Goal: Task Accomplishment & Management: Manage account settings

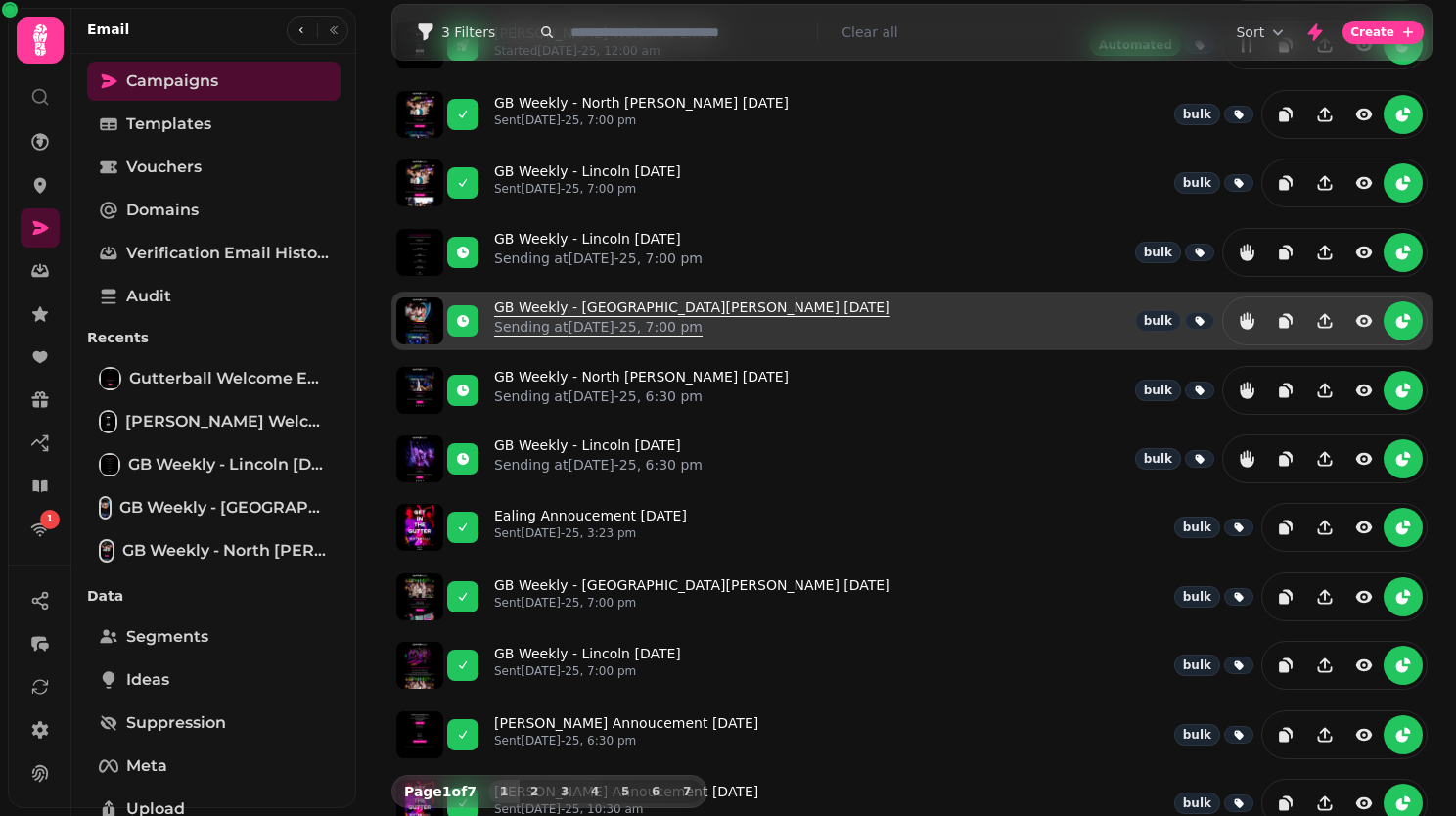
scroll to position [179, 0]
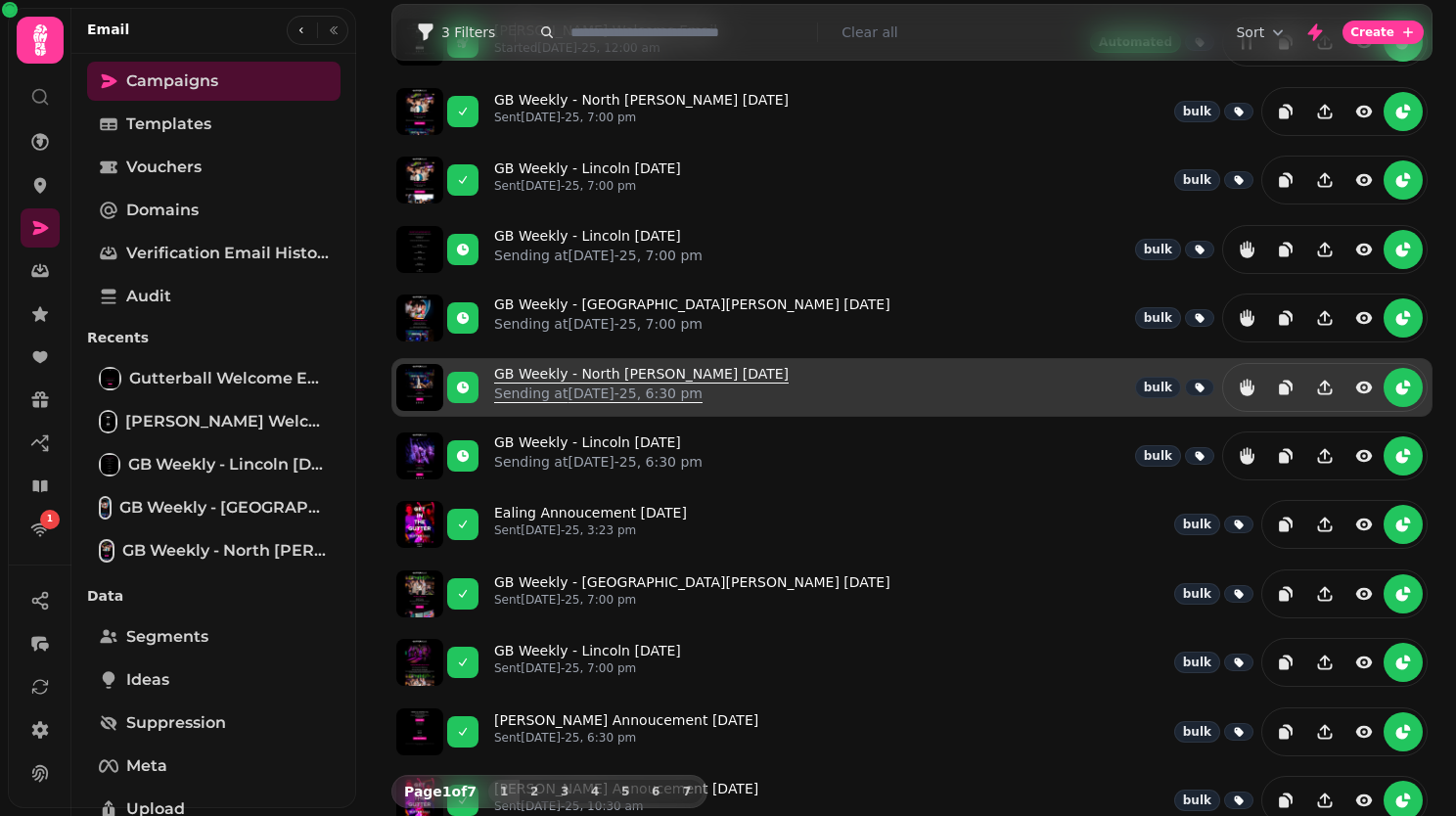
click at [660, 367] on link "GB Weekly - North Shields 29th August Sending at 29th Aug-25, 6:30 pm" at bounding box center [642, 387] width 295 height 47
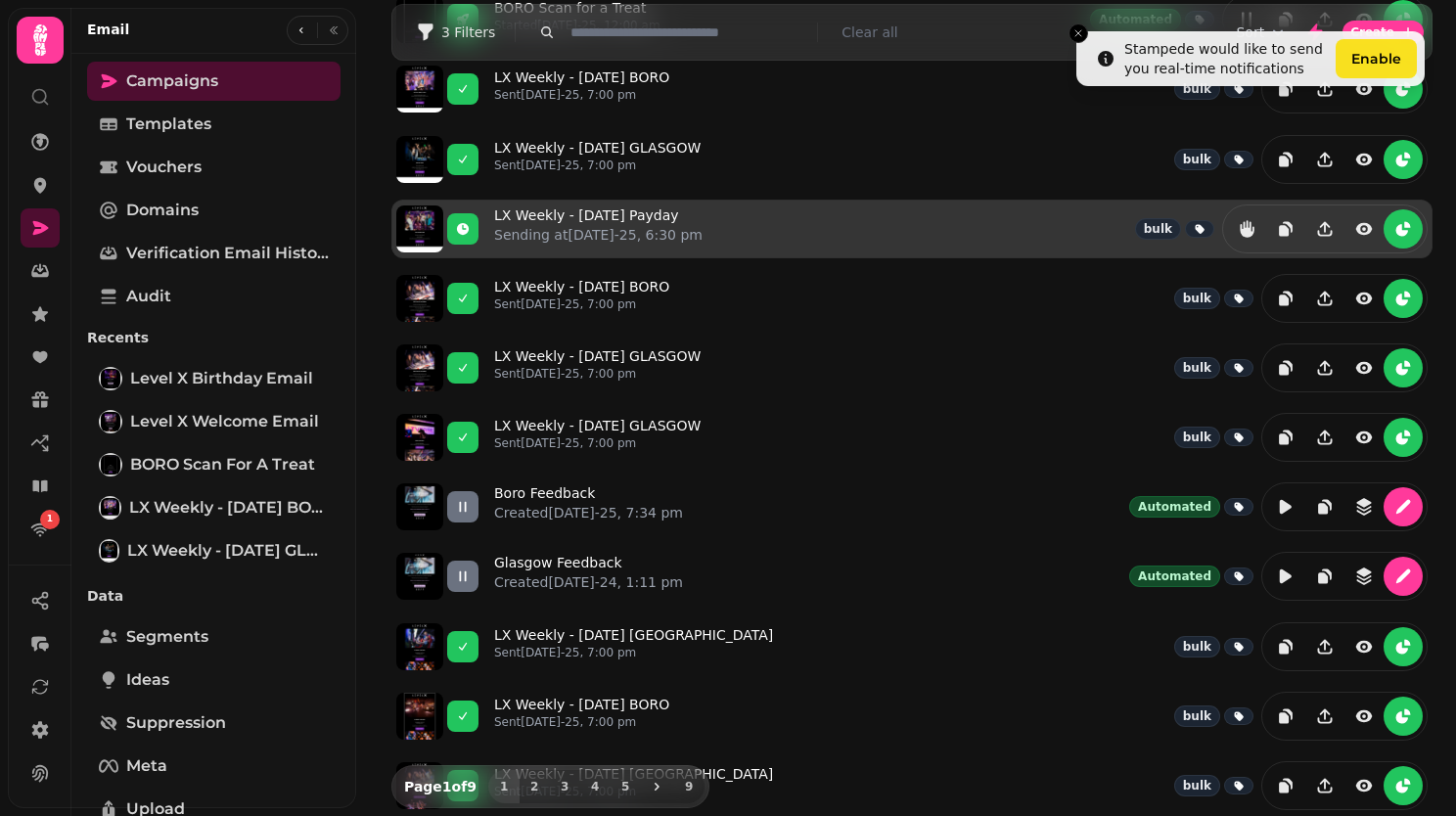
scroll to position [378, 0]
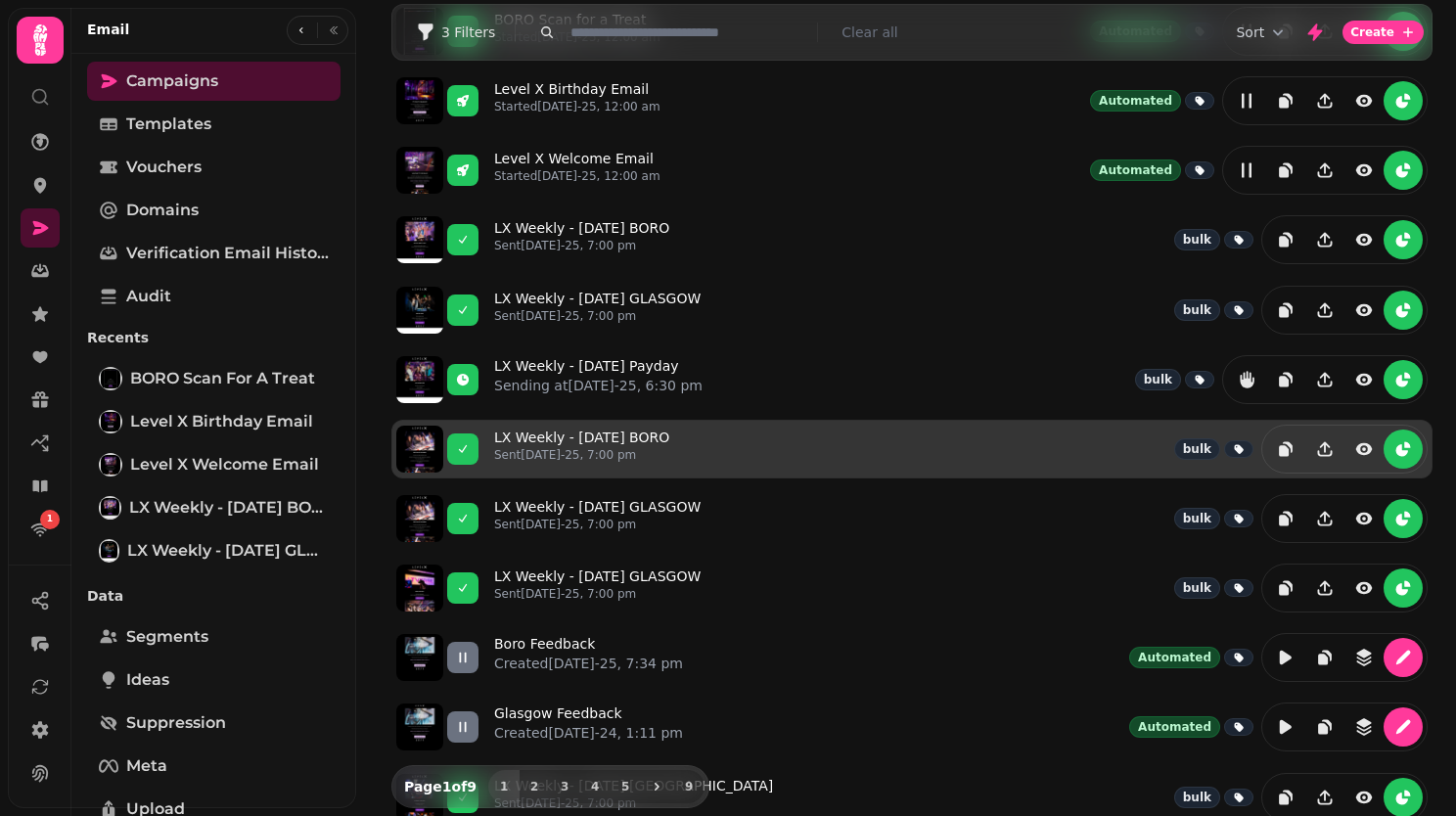
scroll to position [378, 0]
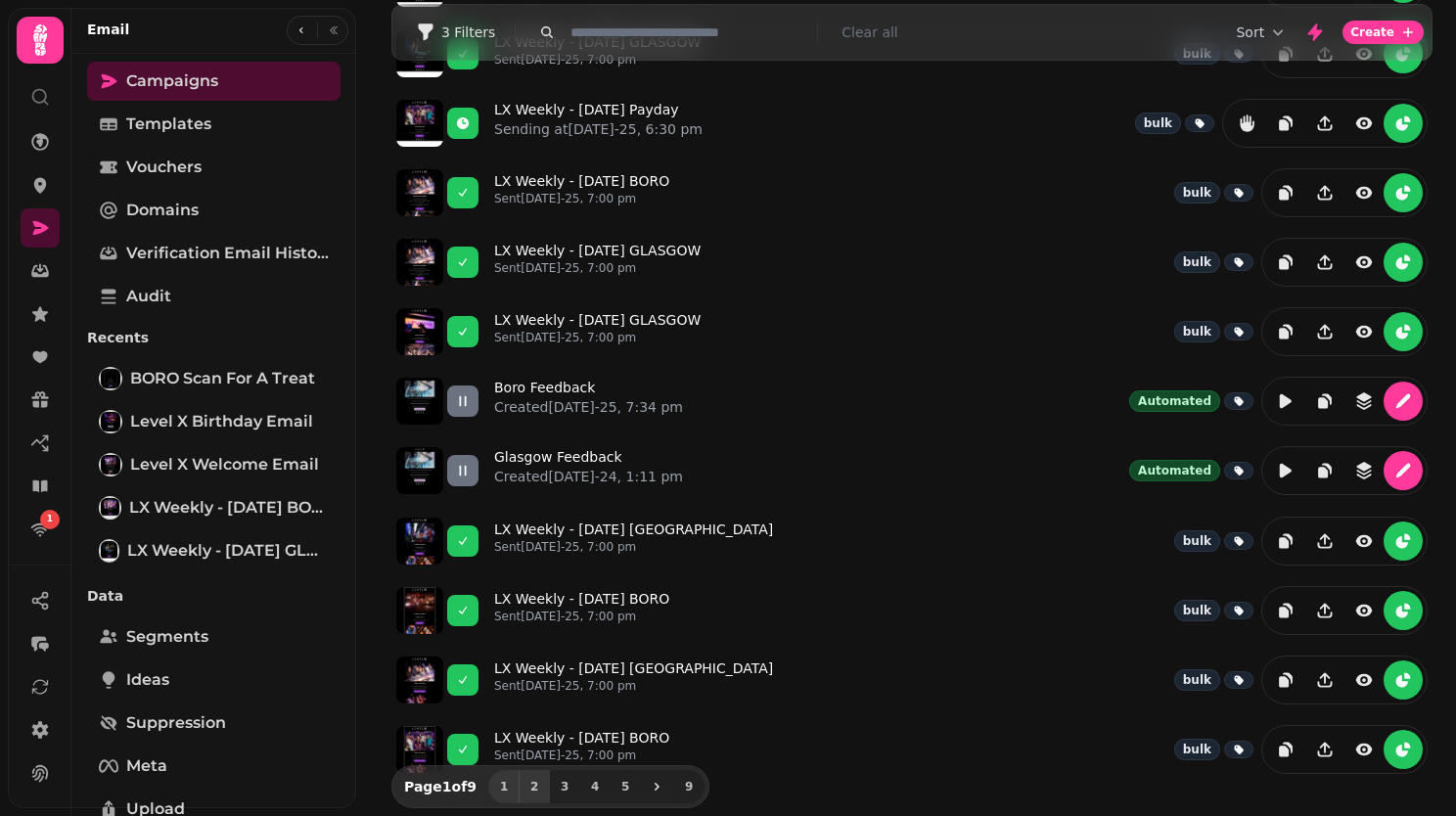
click at [528, 785] on span "2" at bounding box center [534, 787] width 16 height 12
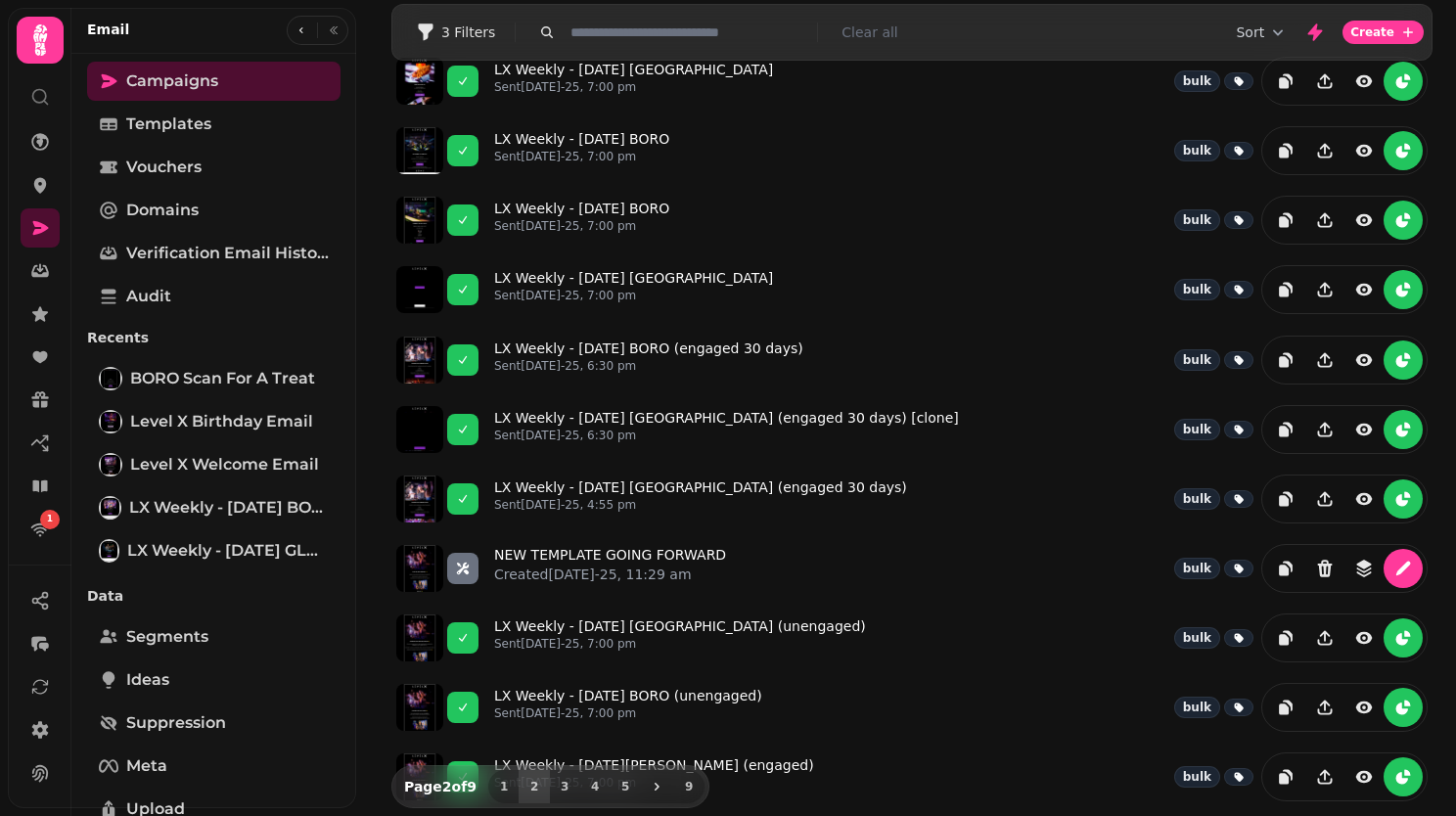
scroll to position [0, 0]
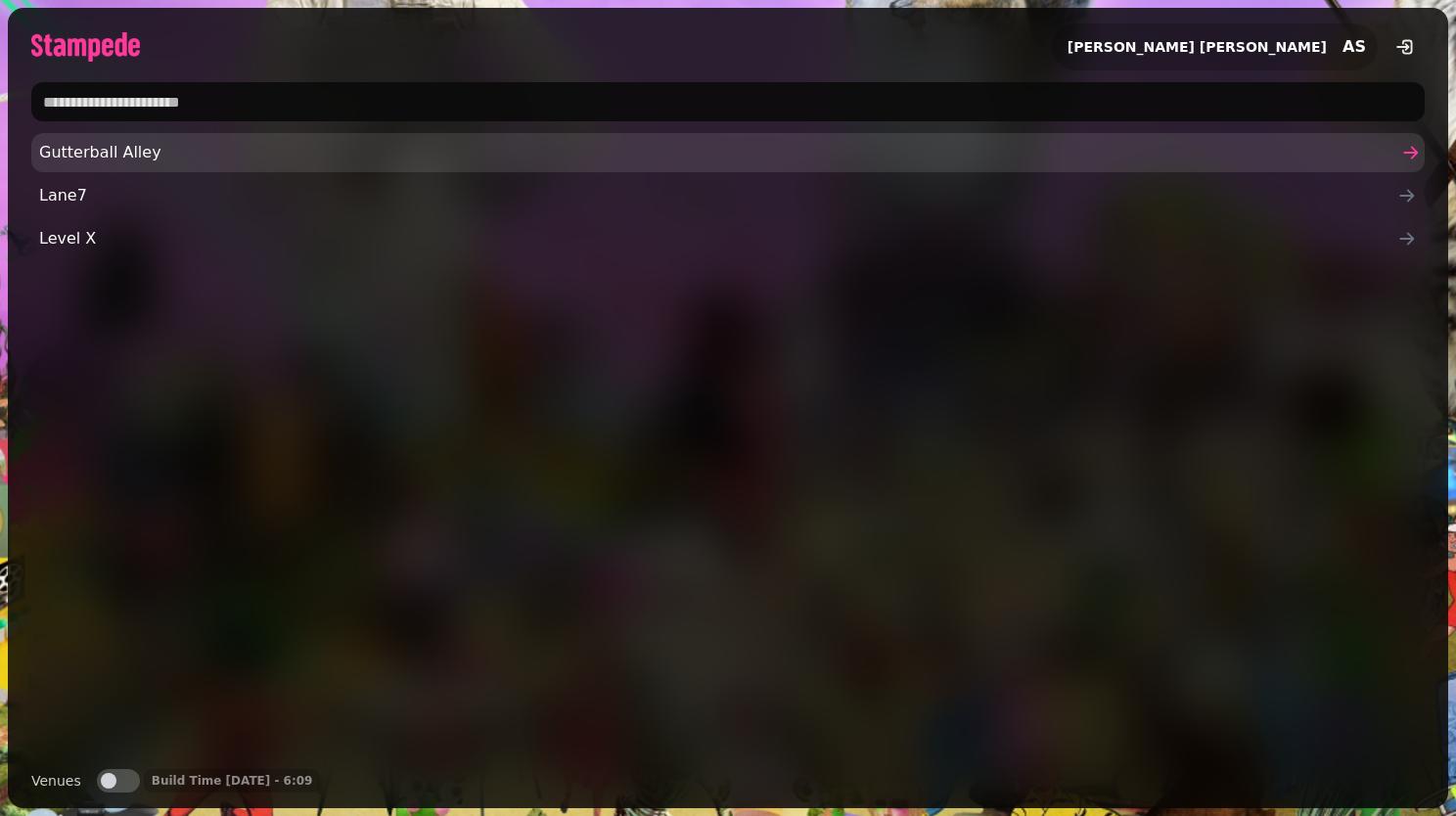
click at [294, 147] on span "Gutterball Alley" at bounding box center [718, 152] width 1358 height 24
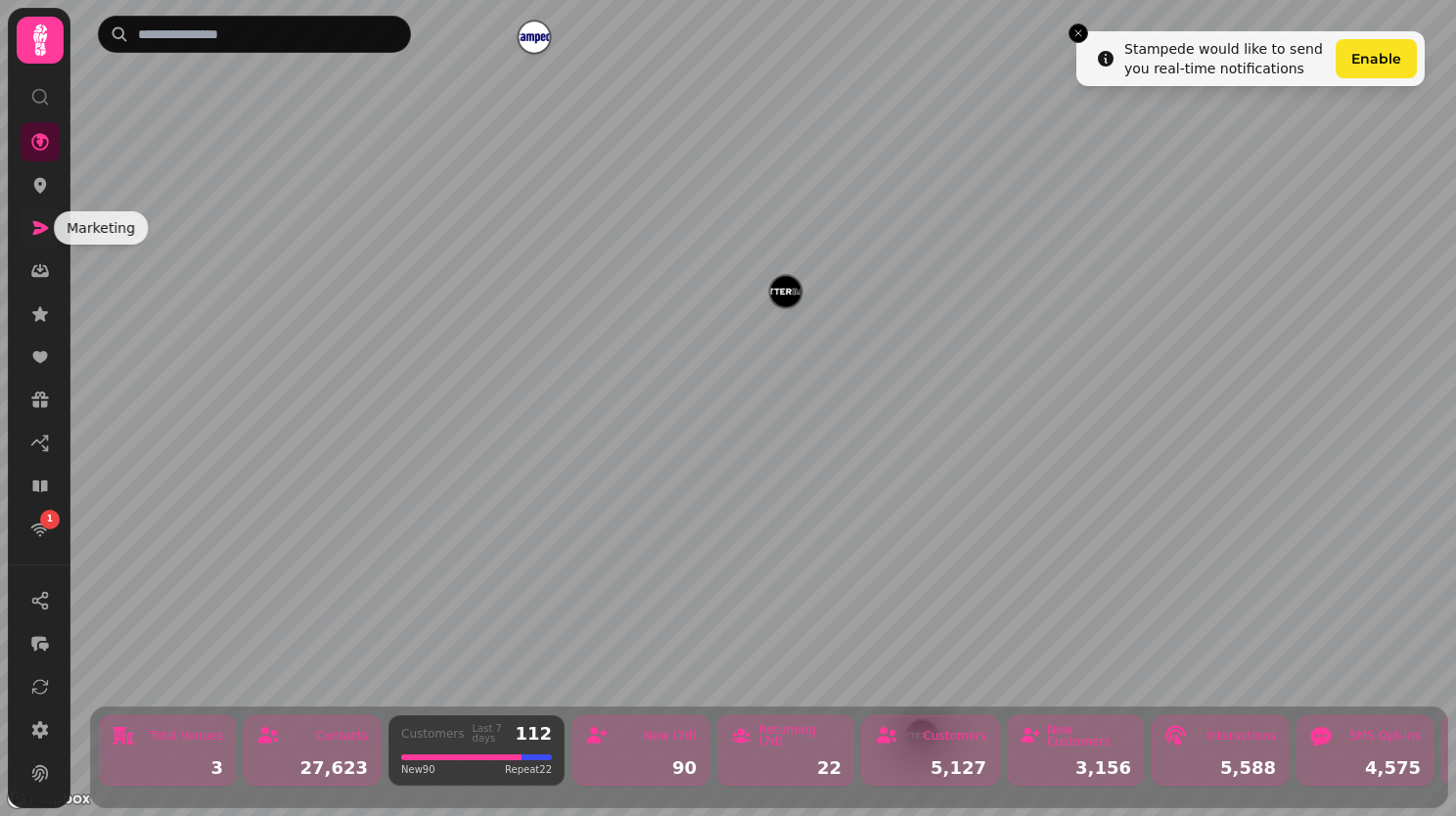
click at [35, 236] on icon at bounding box center [40, 228] width 20 height 20
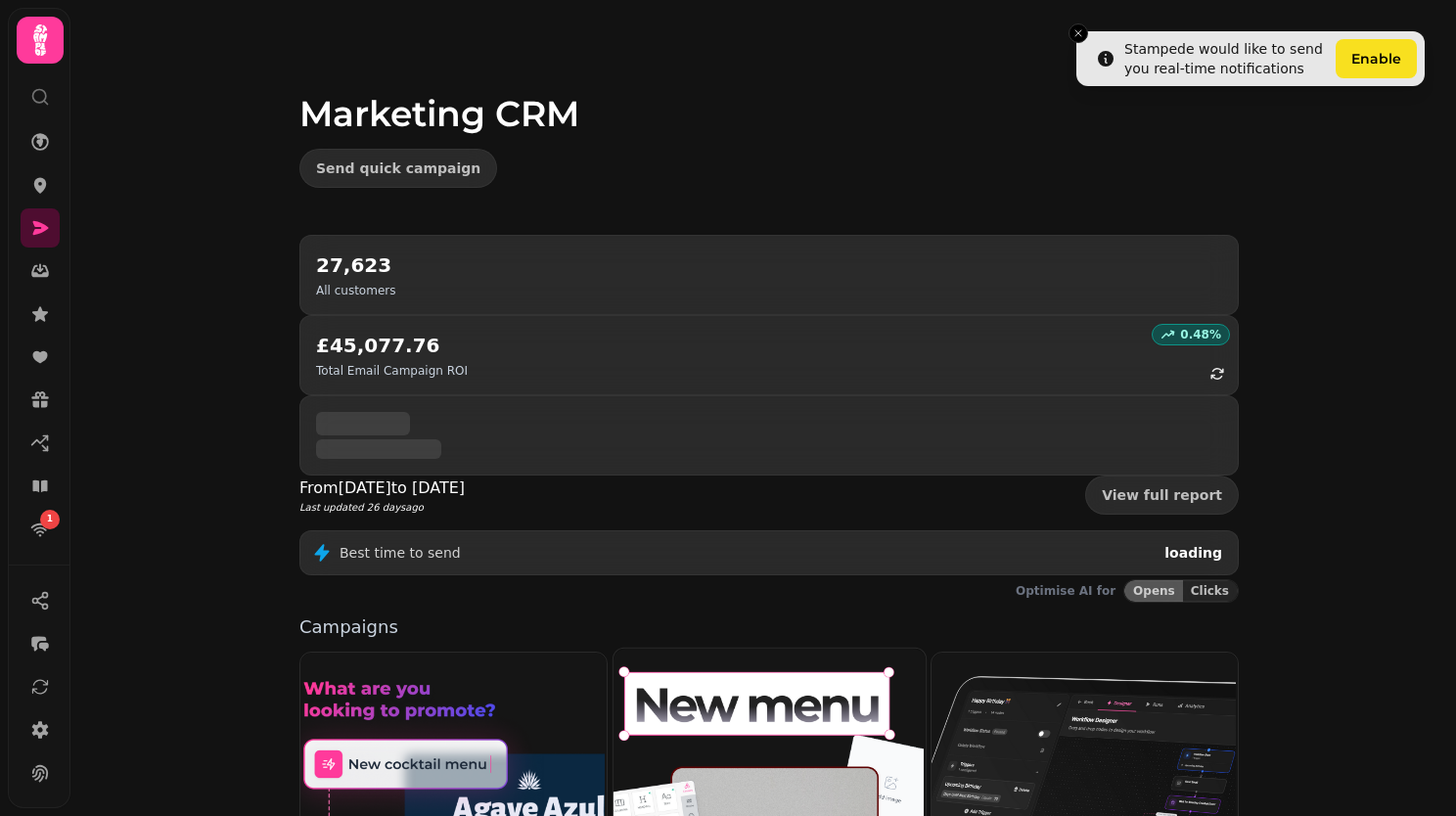
click at [731, 647] on img at bounding box center [766, 825] width 312 height 356
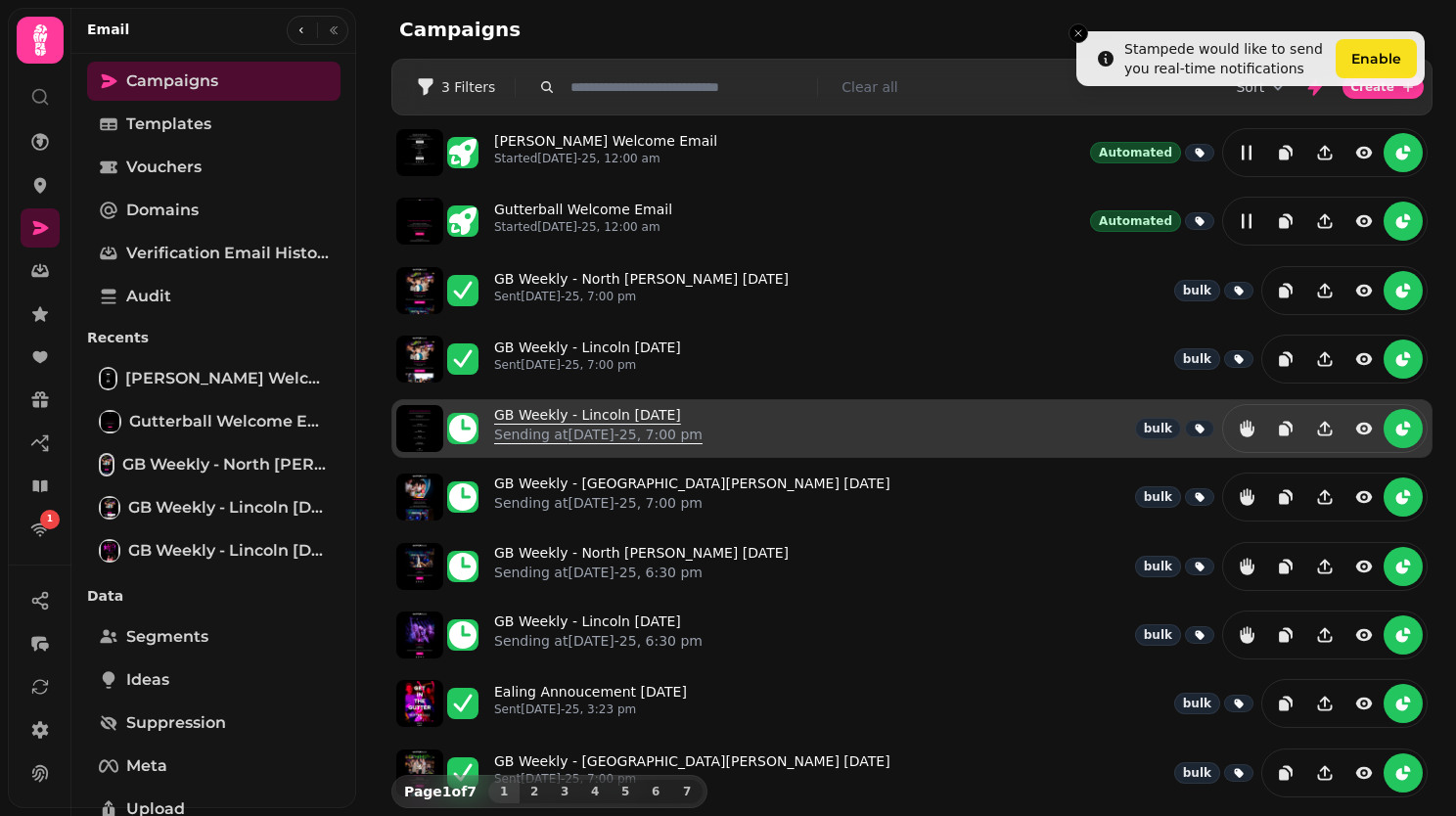
click at [618, 409] on link "GB Weekly - Lincoln [DATE] Sending at [DATE]-25, 7:00 pm" at bounding box center [599, 429] width 208 height 47
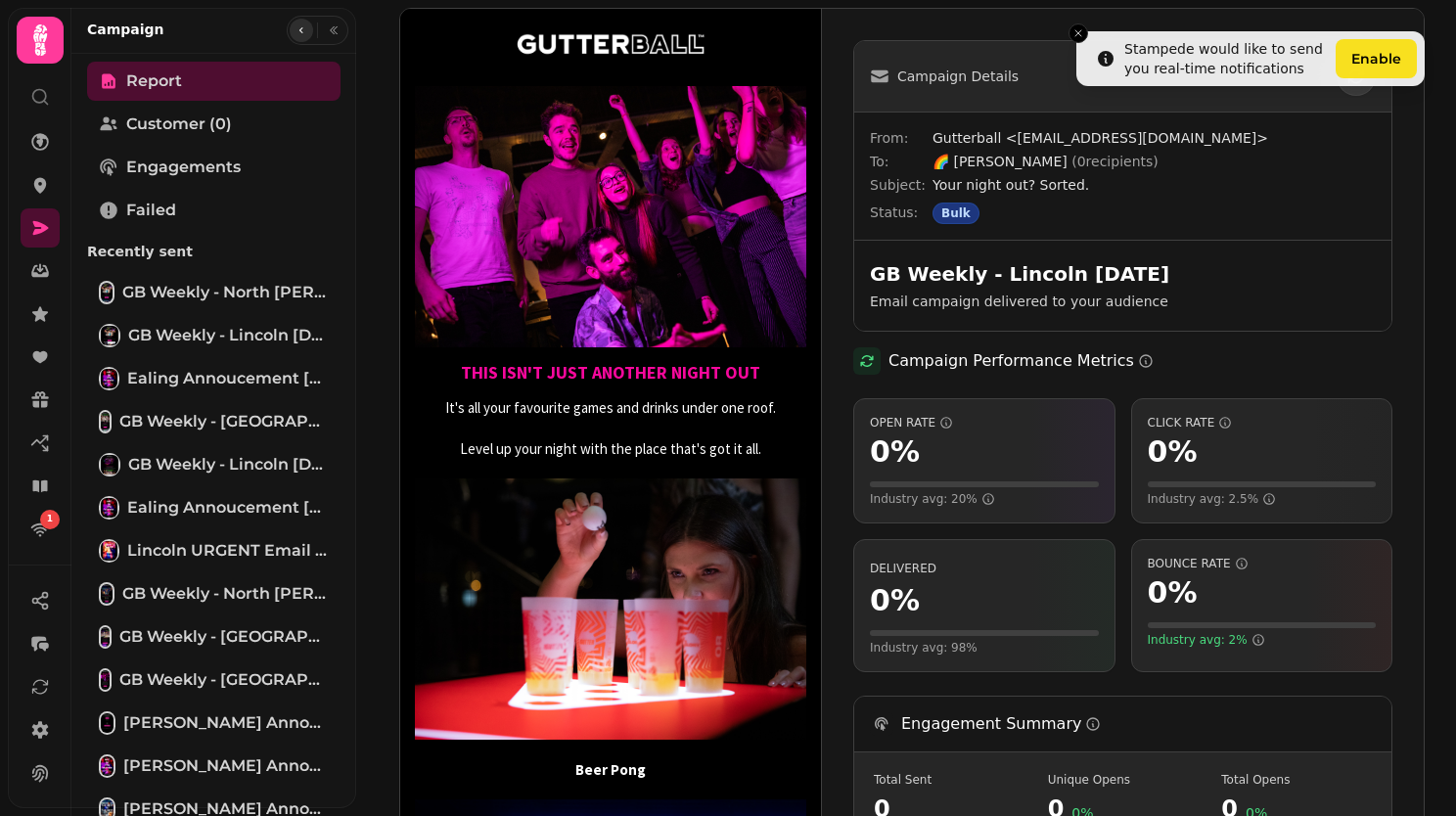
click at [298, 29] on icon "button" at bounding box center [302, 30] width 12 height 12
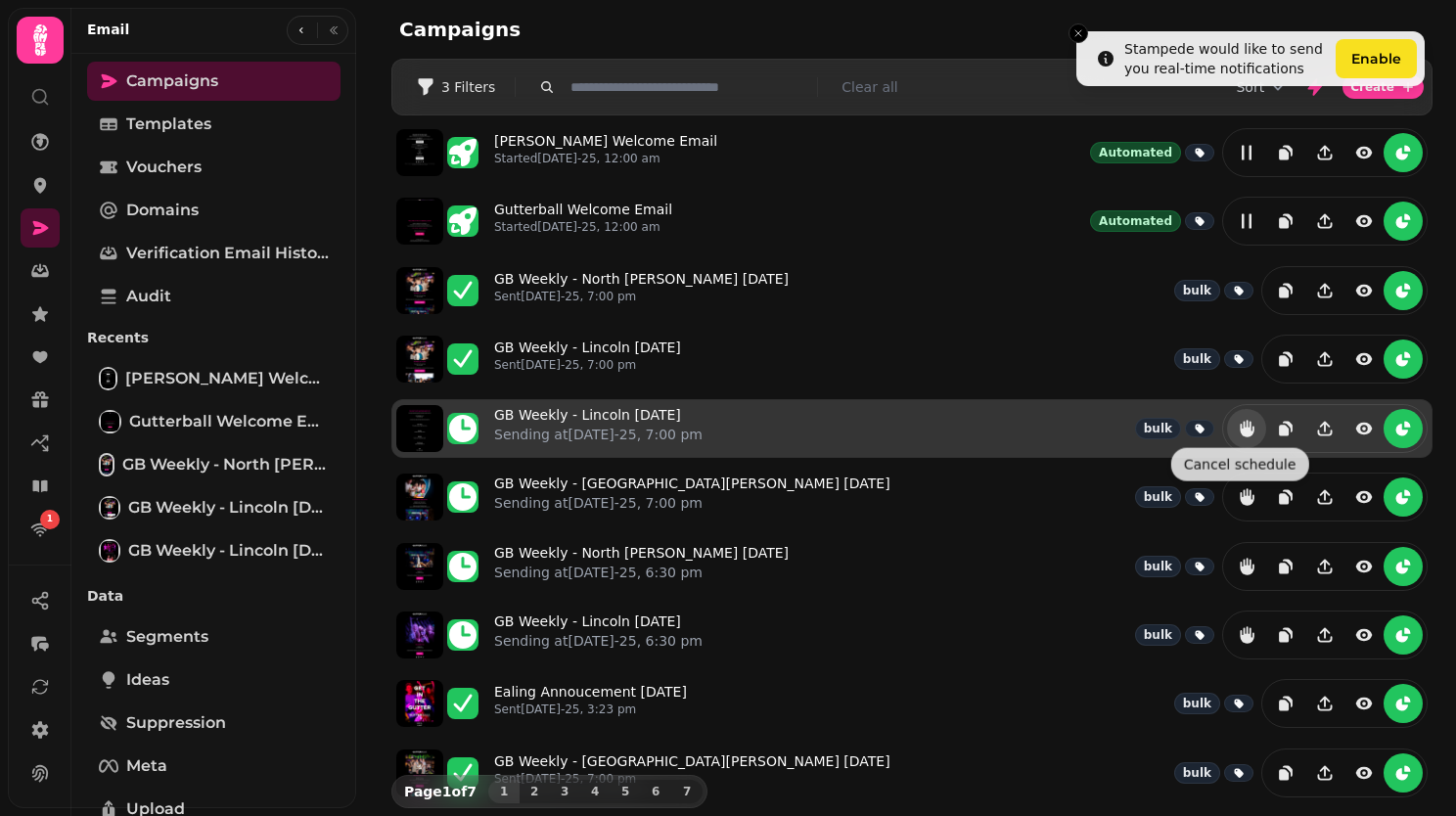
click at [1240, 423] on icon "reports" at bounding box center [1247, 429] width 14 height 18
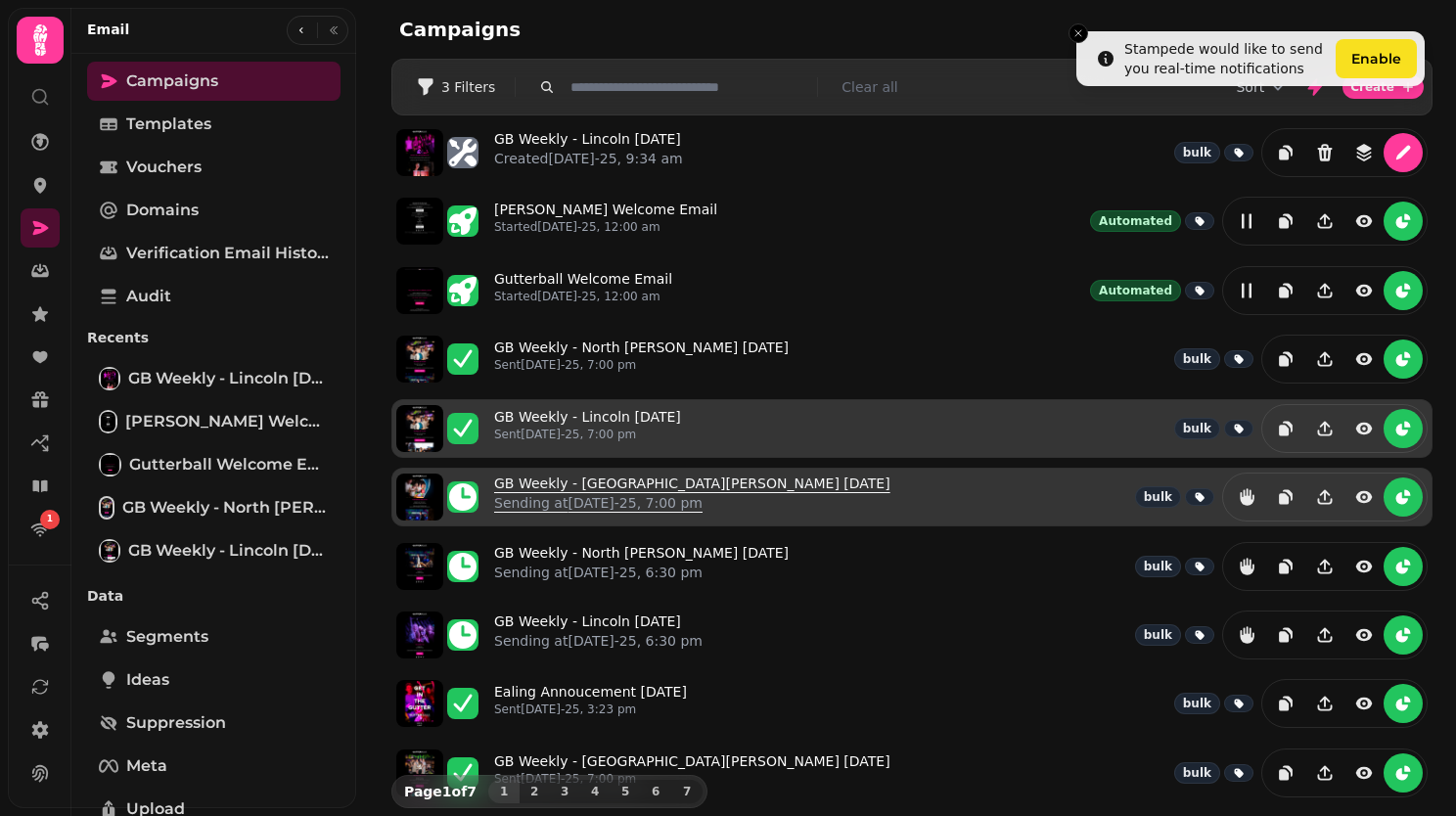
click at [682, 480] on link "GB Weekly - North Shields 2nd September Sending at 2nd Sep-25, 7:00 pm" at bounding box center [692, 497] width 396 height 47
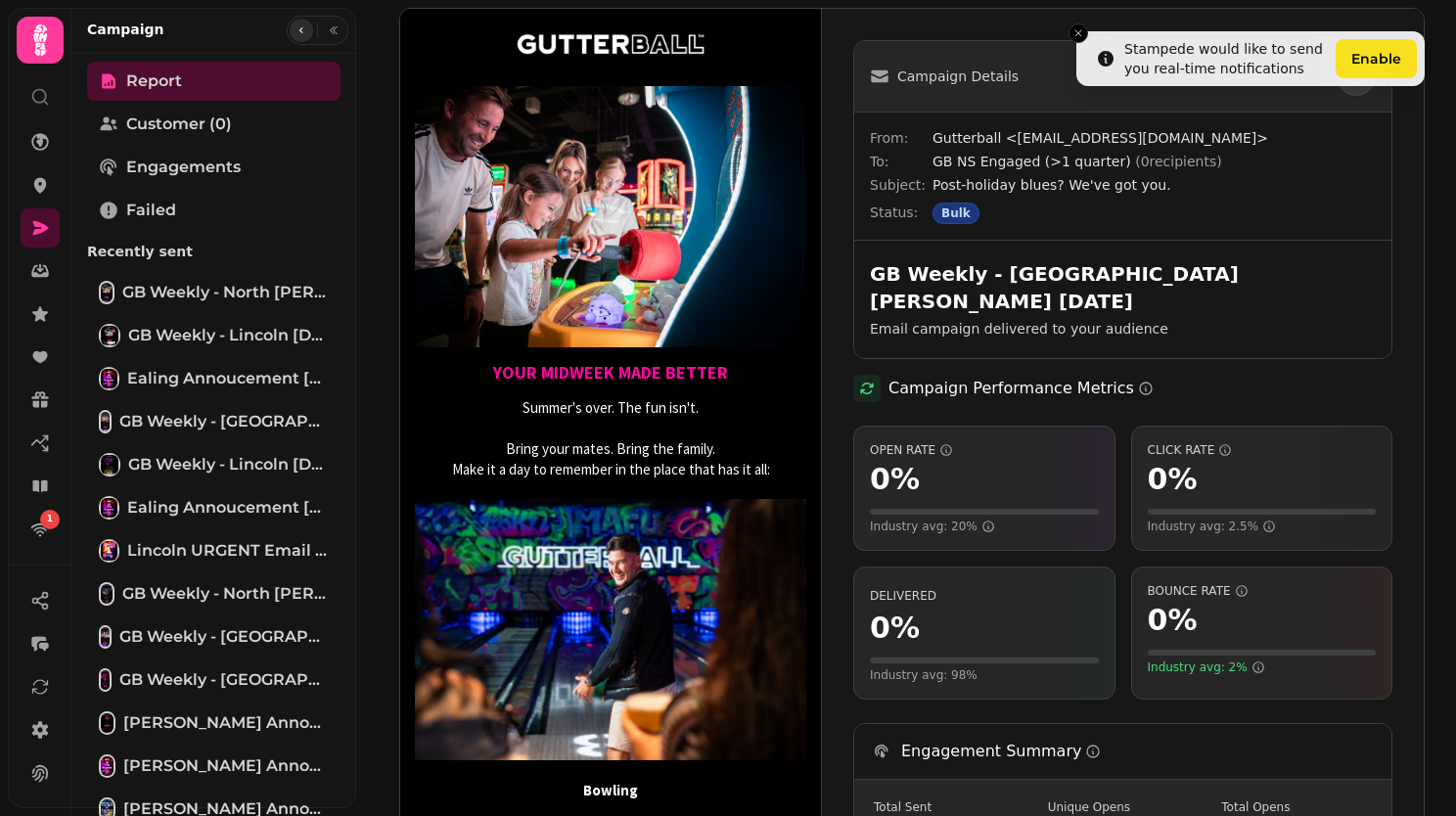
click at [298, 25] on icon "button" at bounding box center [302, 30] width 12 height 12
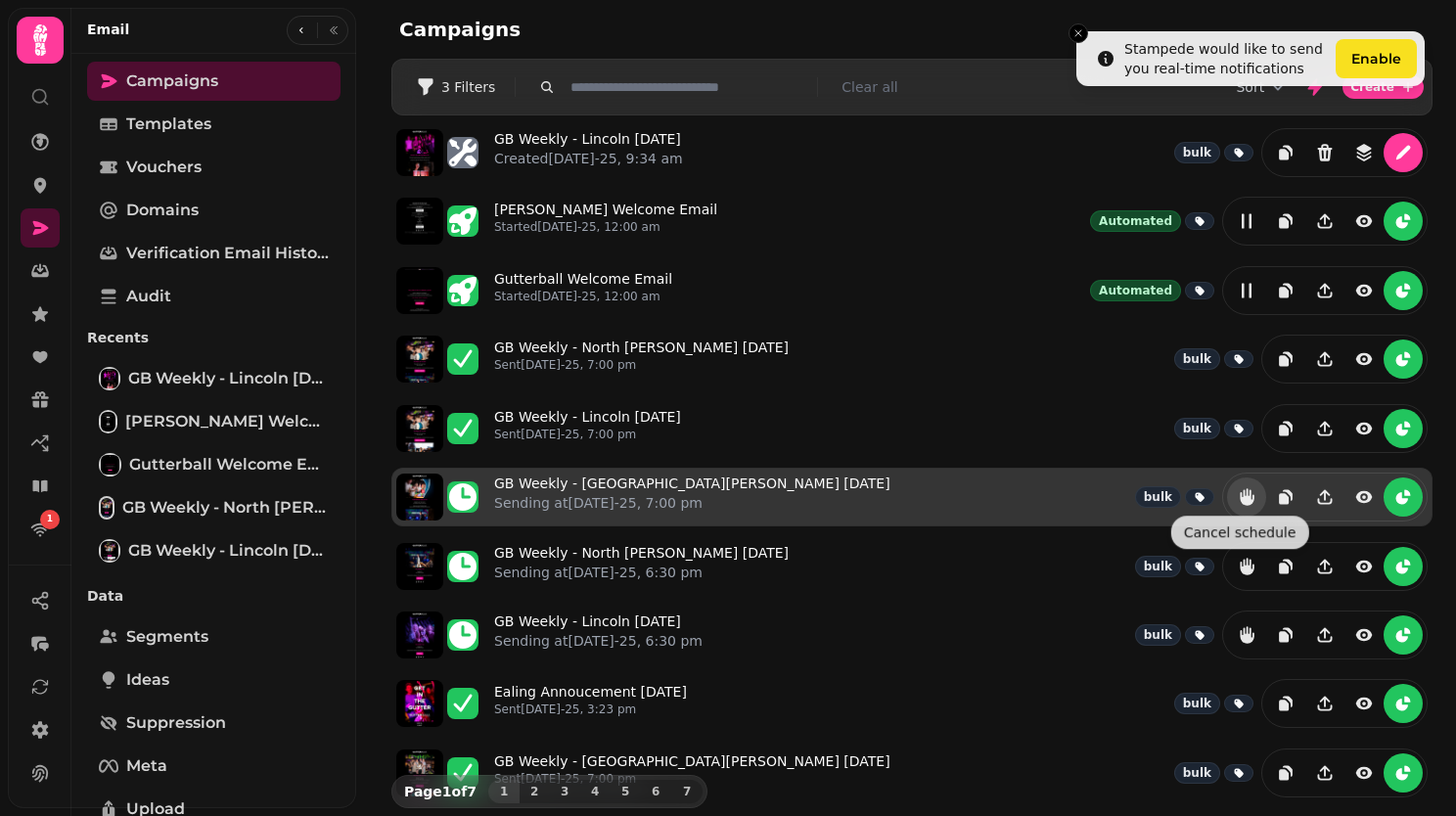
click at [1237, 488] on icon "reports" at bounding box center [1247, 497] width 20 height 20
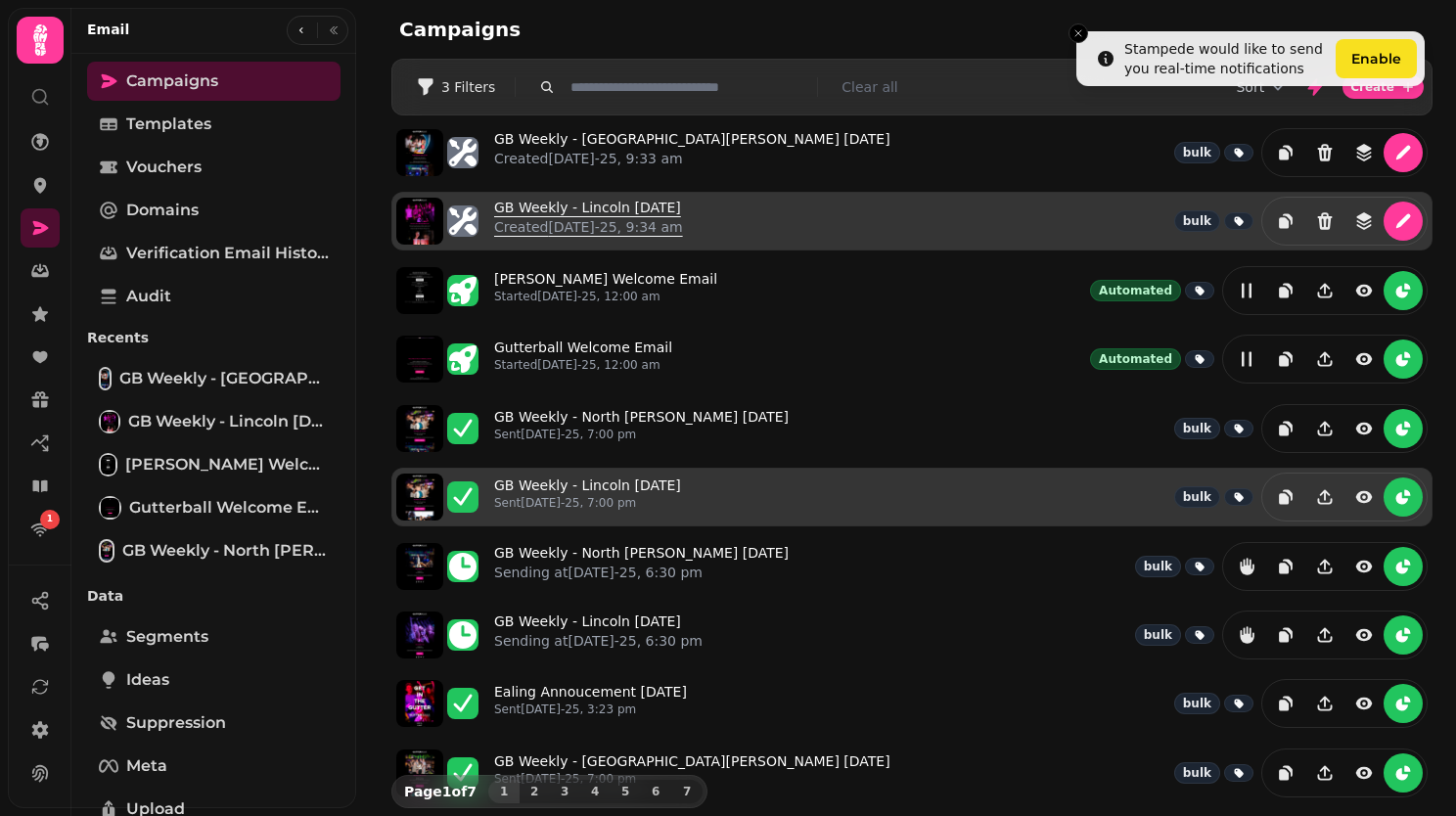
click at [626, 204] on link "GB Weekly - Lincoln 2nd September Created 26th Aug-25, 9:34 am" at bounding box center [589, 221] width 189 height 47
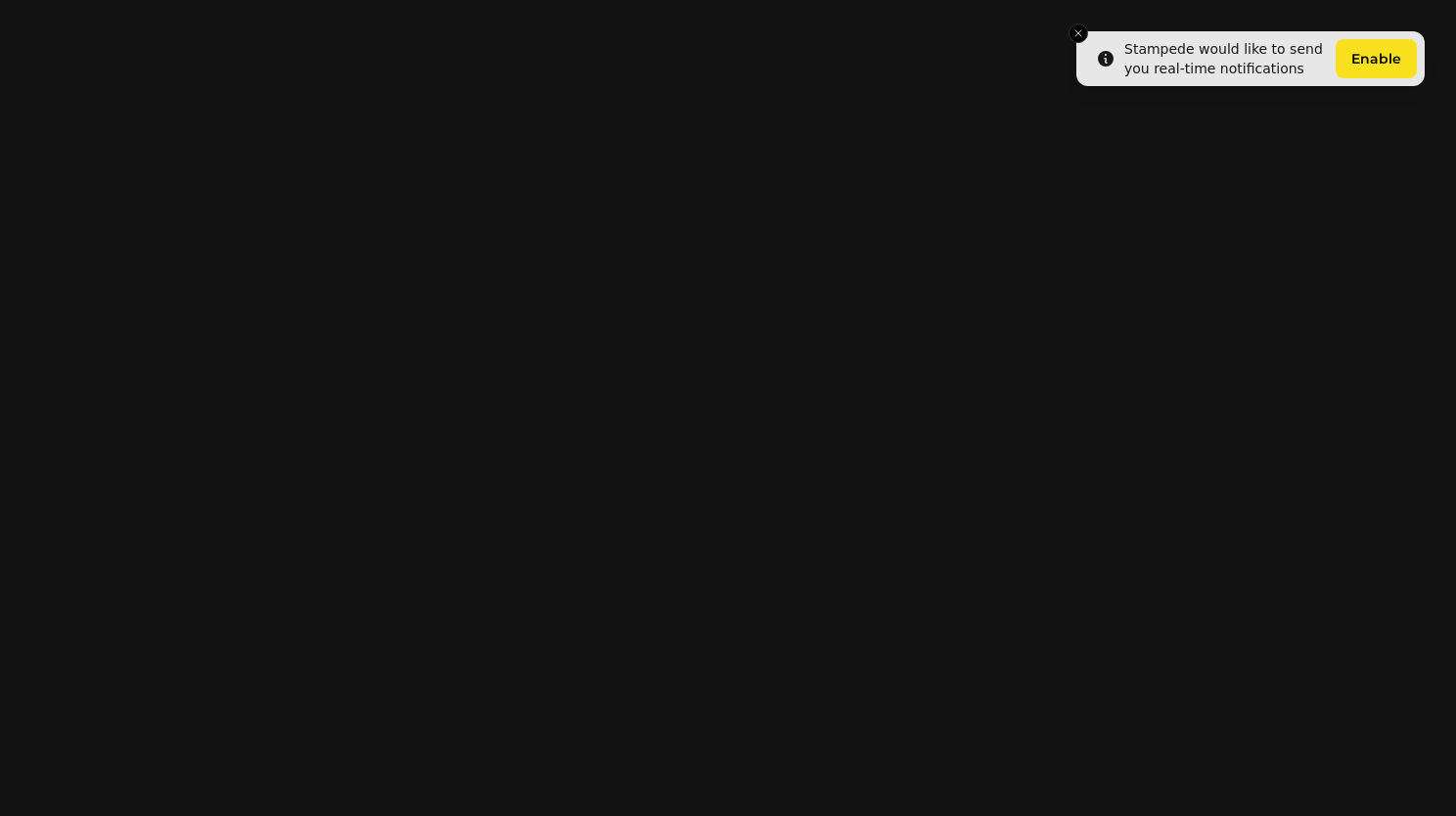
select select "**********"
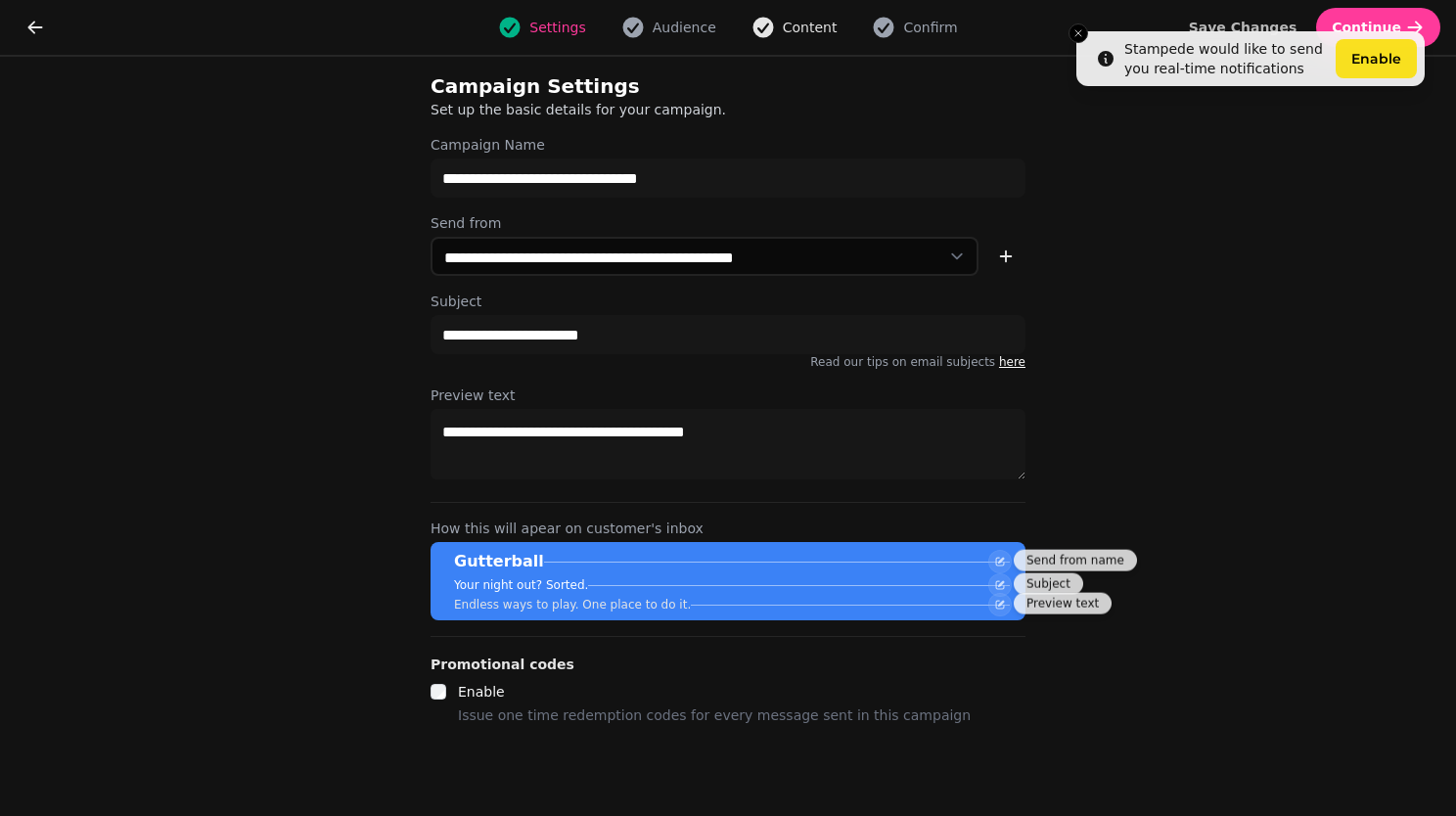
click at [794, 34] on span "Content" at bounding box center [810, 28] width 55 height 20
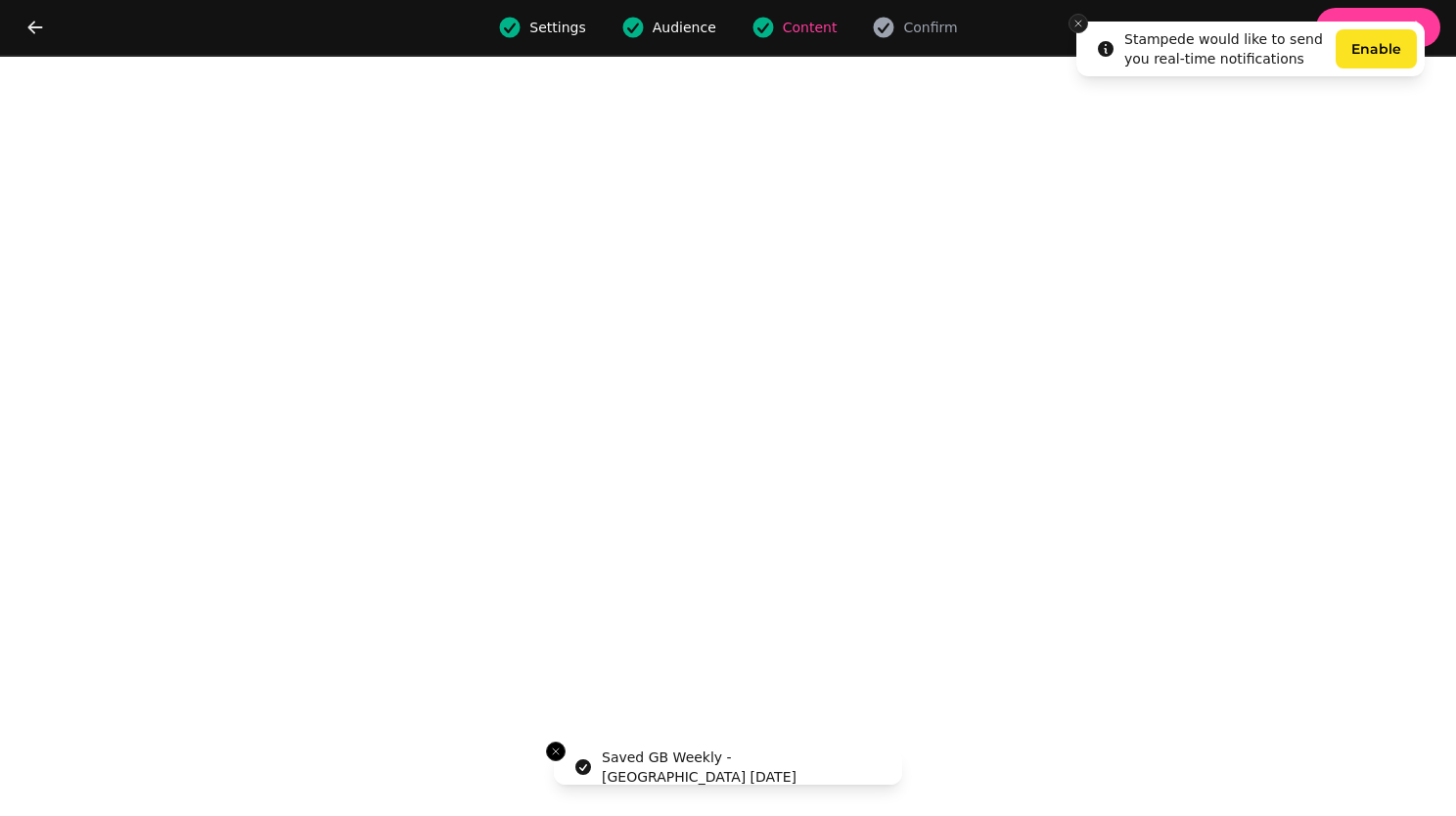
click at [1079, 25] on line "Close toast" at bounding box center [1078, 24] width 6 height 6
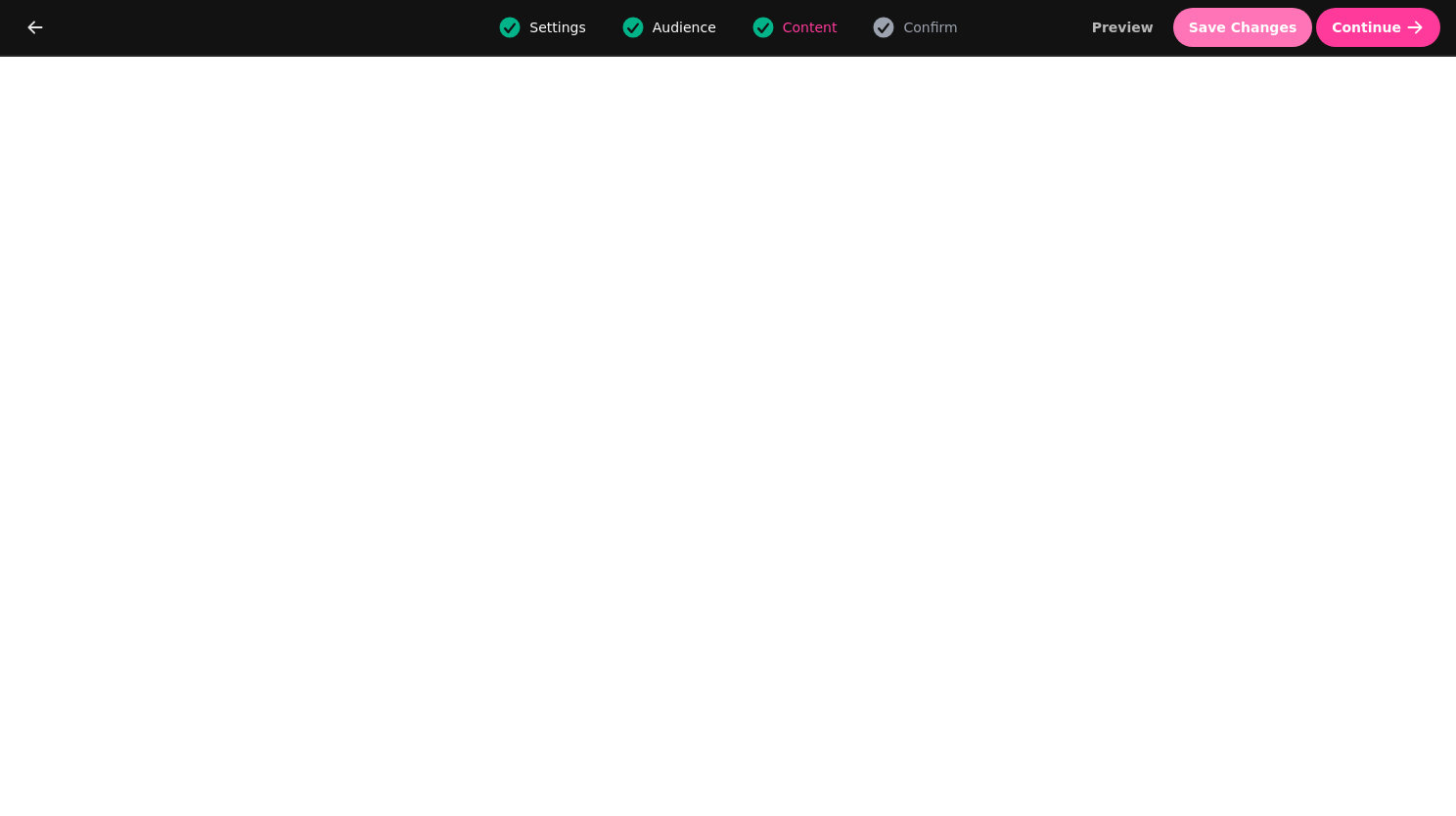
click at [1243, 29] on span "Save Changes" at bounding box center [1243, 28] width 108 height 14
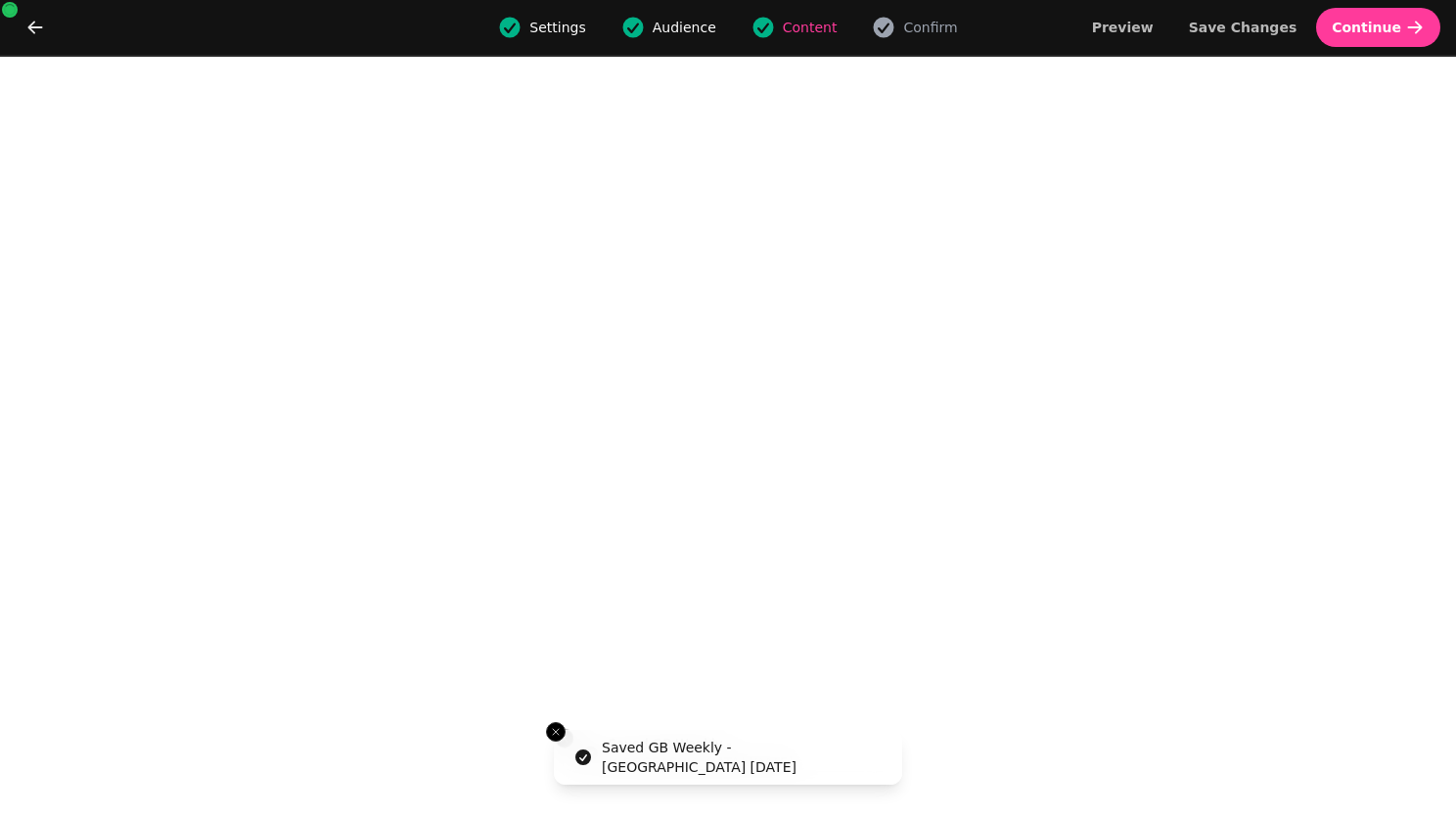
click at [568, 30] on span "Settings" at bounding box center [556, 28] width 56 height 20
select select "**********"
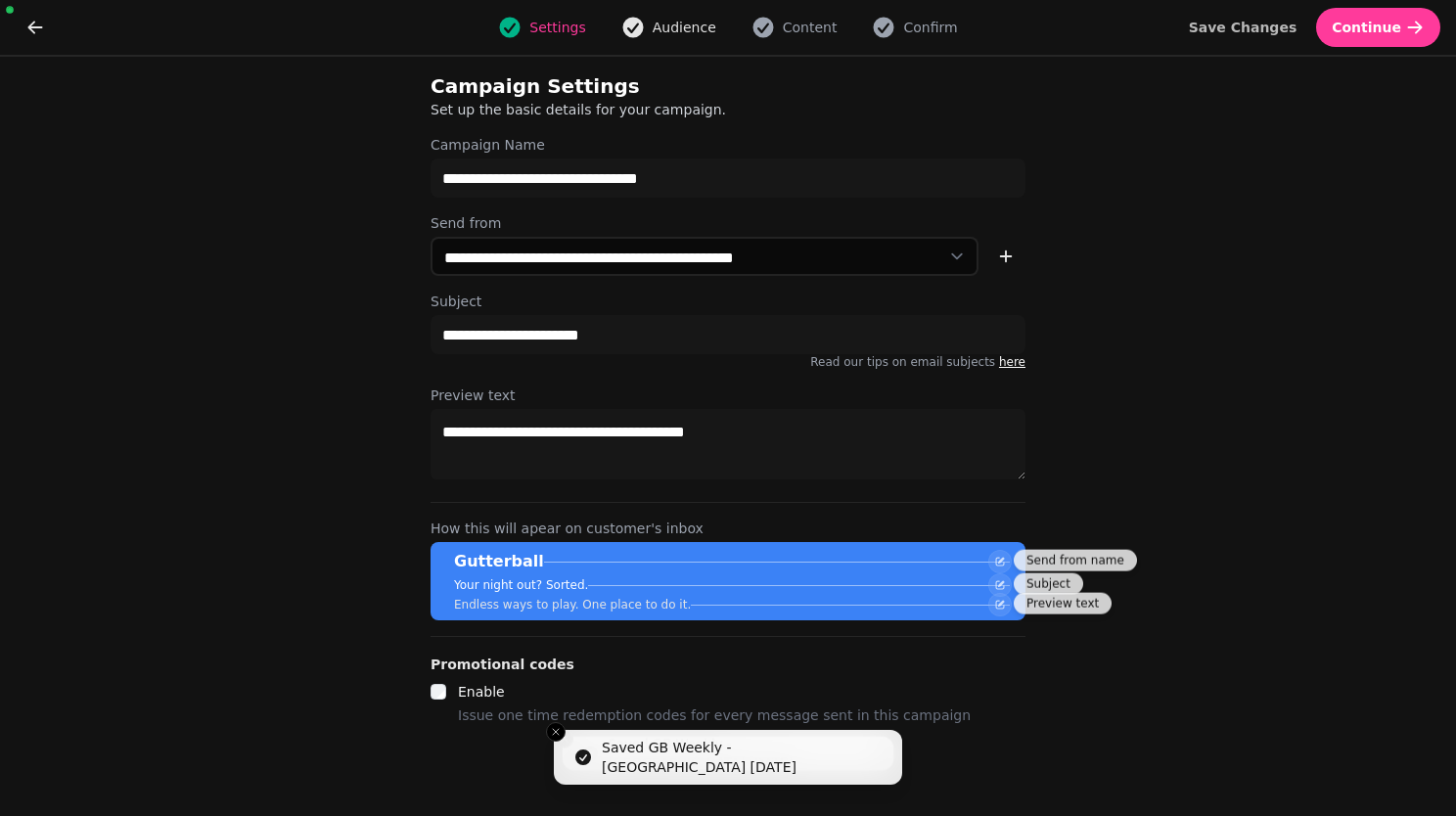
click at [677, 20] on span "Audience" at bounding box center [684, 28] width 64 height 20
select select "**********"
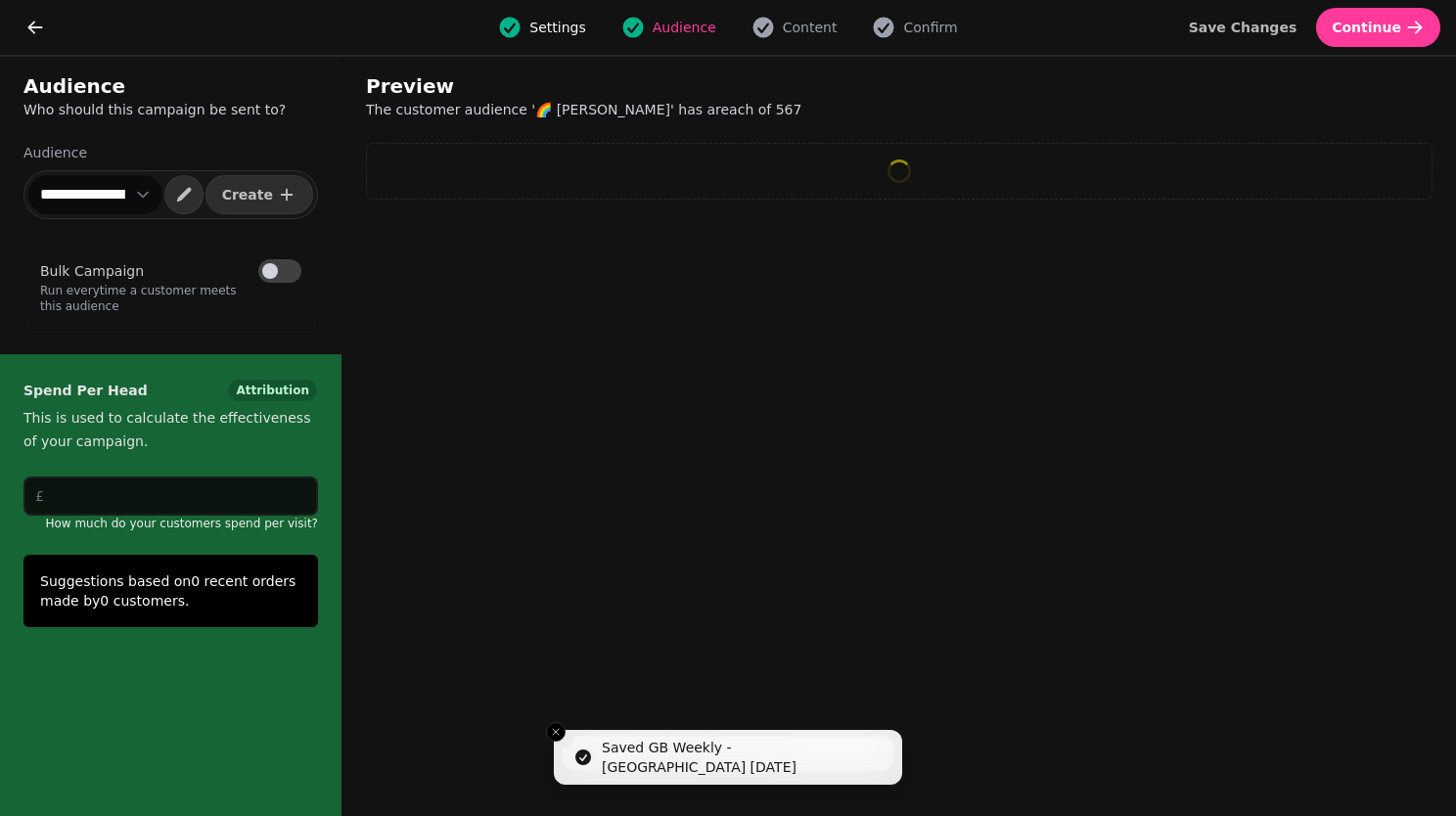
select select "**"
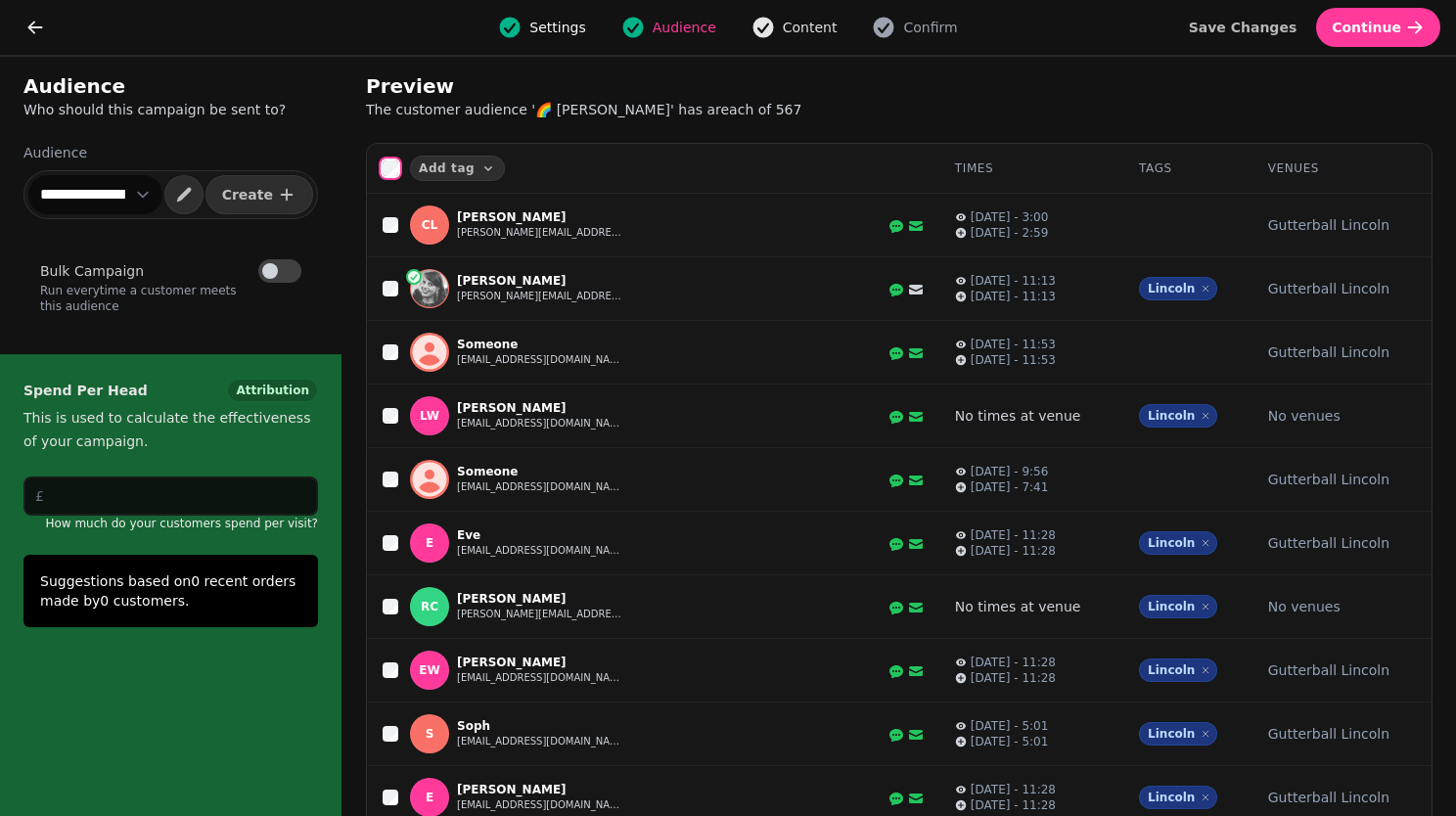
click at [803, 21] on span "Content" at bounding box center [810, 28] width 55 height 20
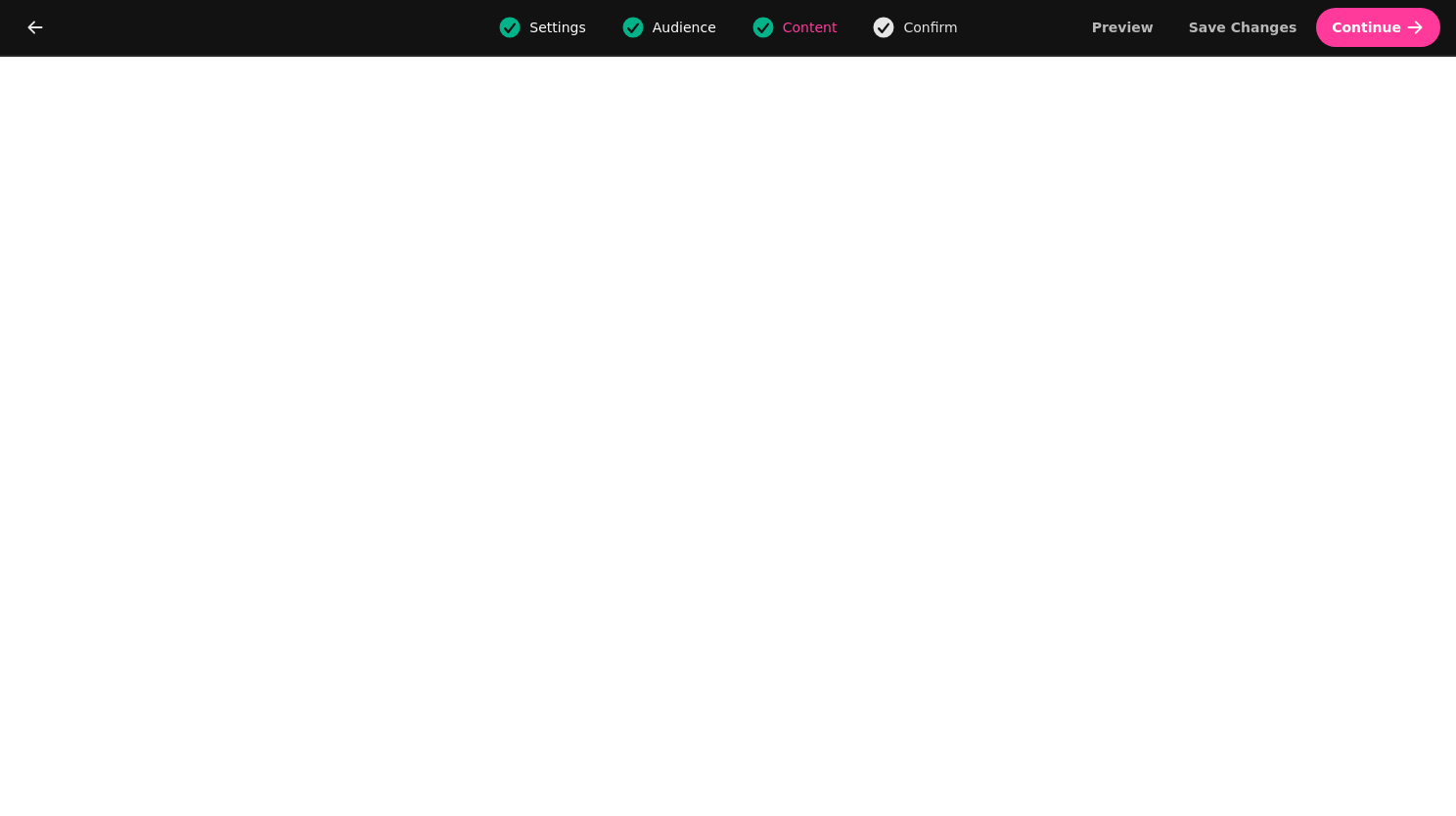
click at [916, 30] on span "Confirm" at bounding box center [930, 28] width 54 height 20
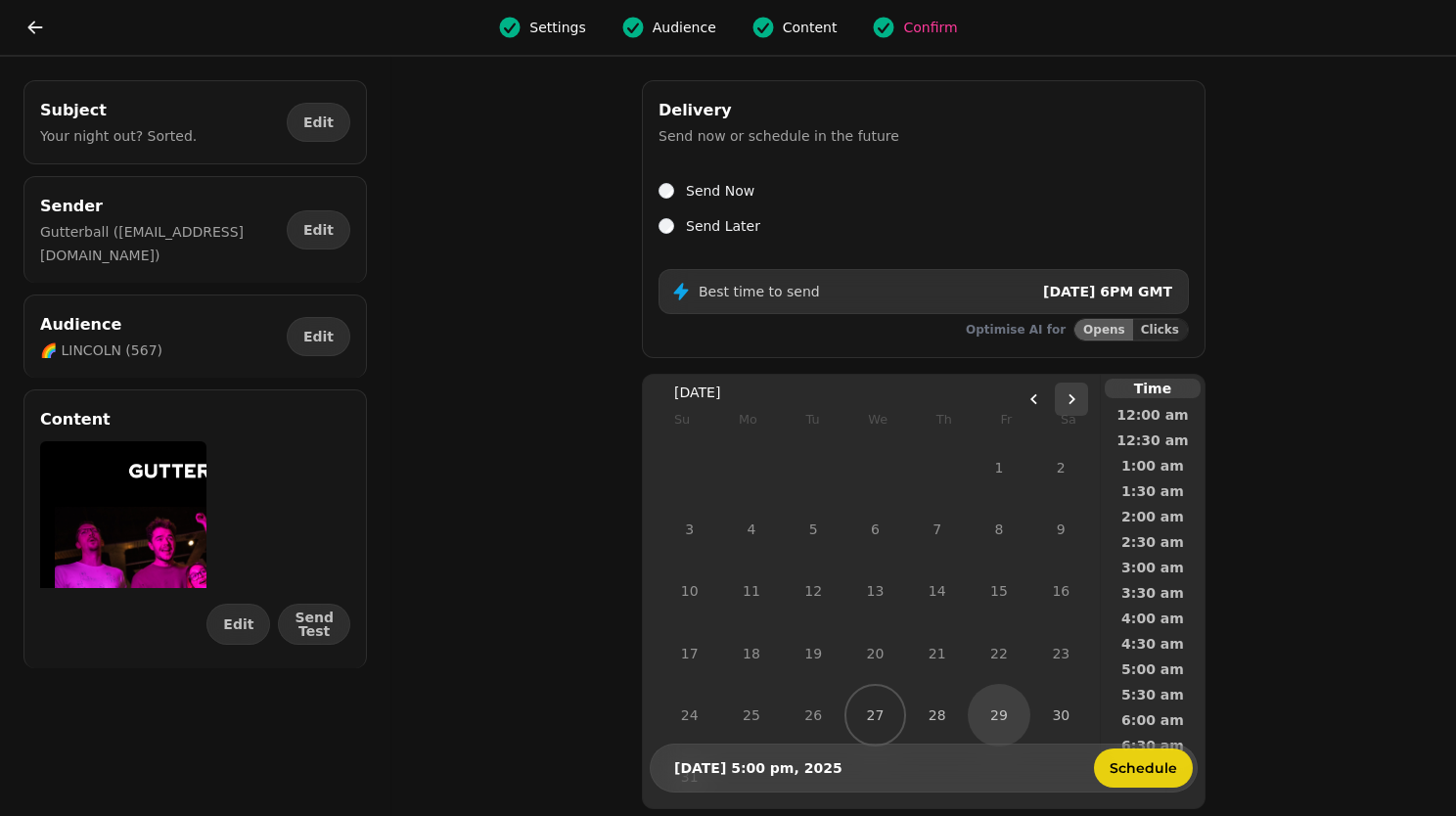
click at [1071, 399] on button "Go to the Next Month" at bounding box center [1072, 399] width 33 height 33
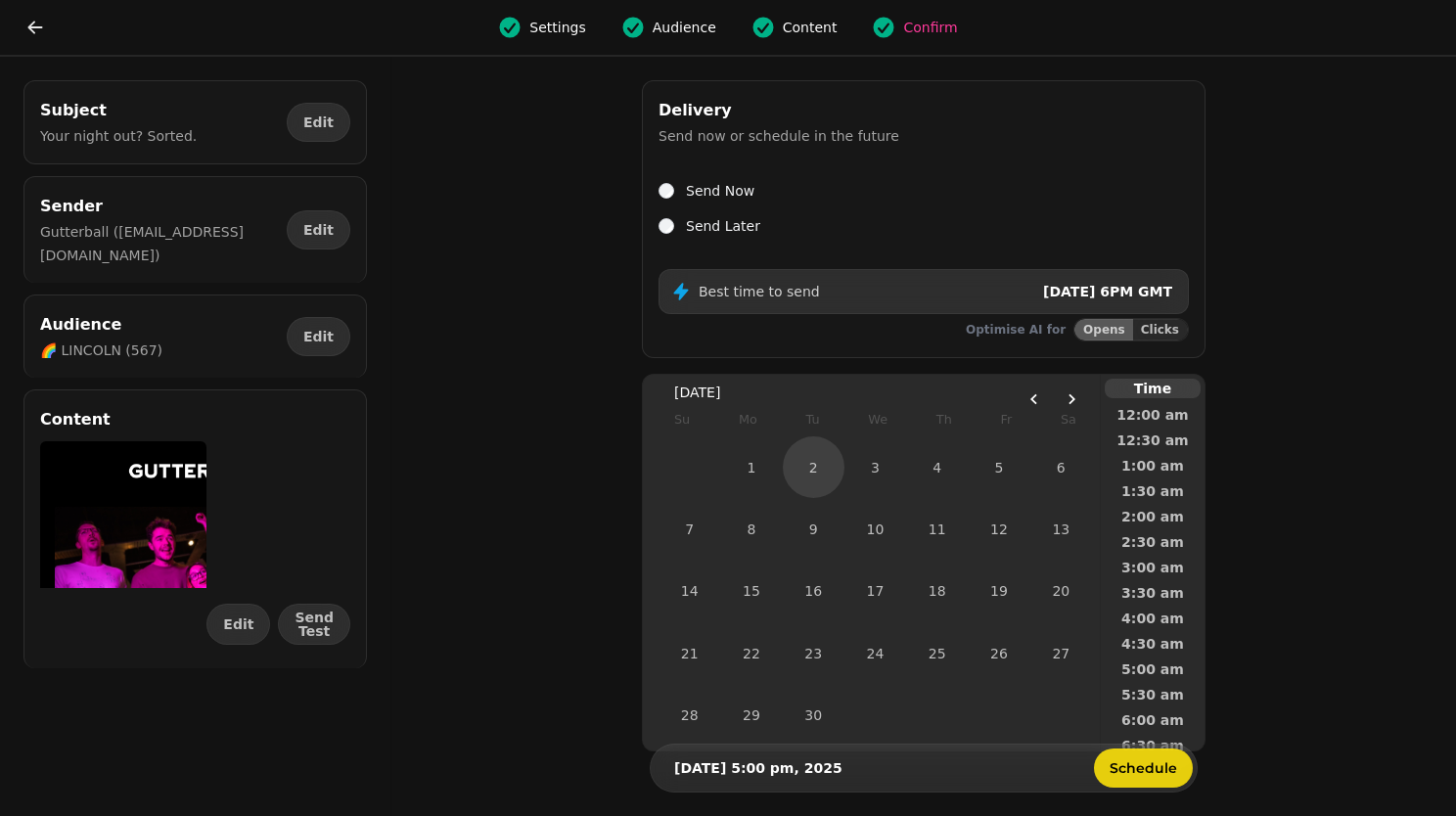
click at [833, 468] on button "2" at bounding box center [813, 467] width 62 height 62
click at [1132, 505] on span "7:00 pm" at bounding box center [1153, 510] width 73 height 14
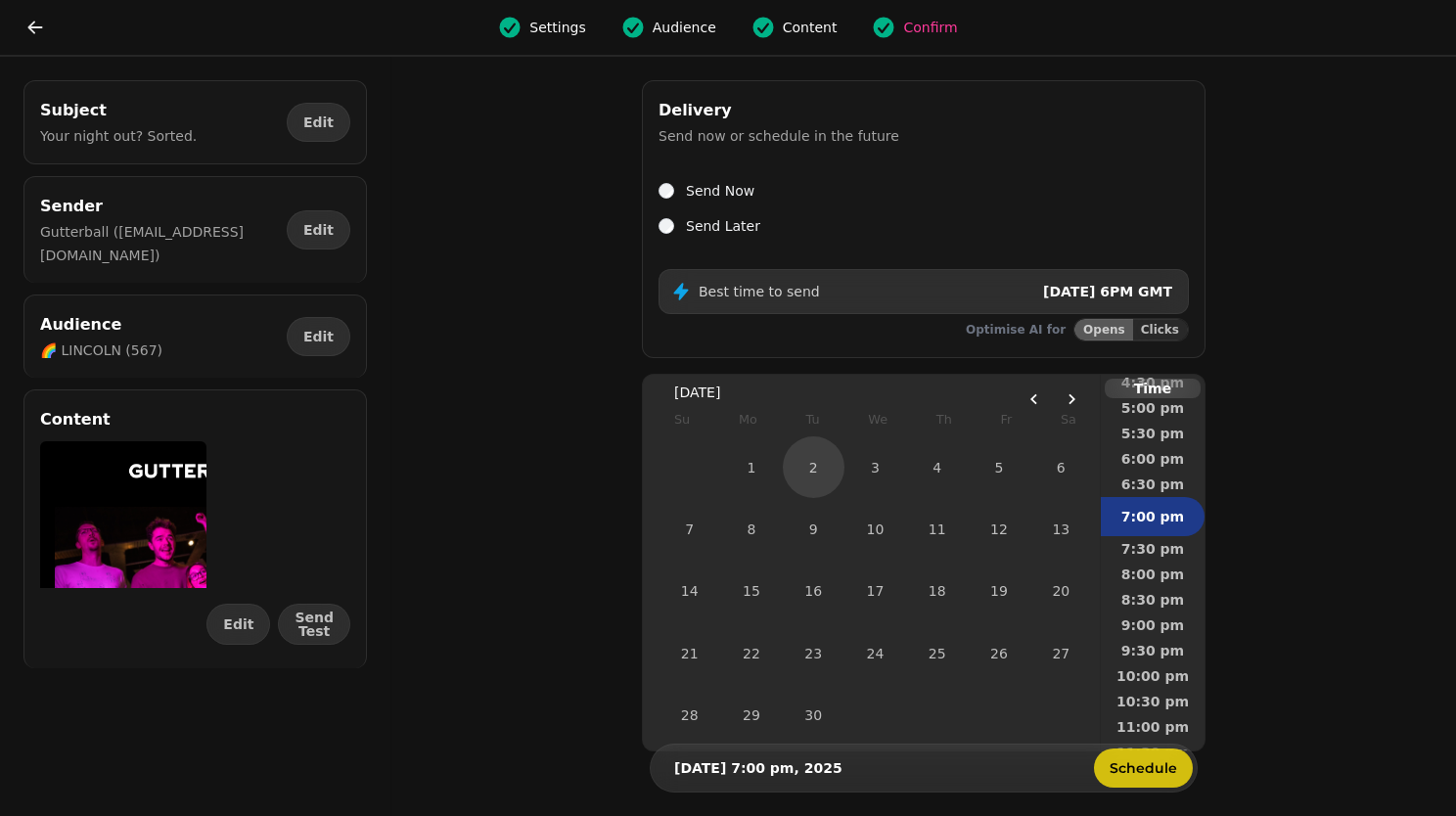
click at [1124, 772] on span "Schedule" at bounding box center [1143, 768] width 68 height 14
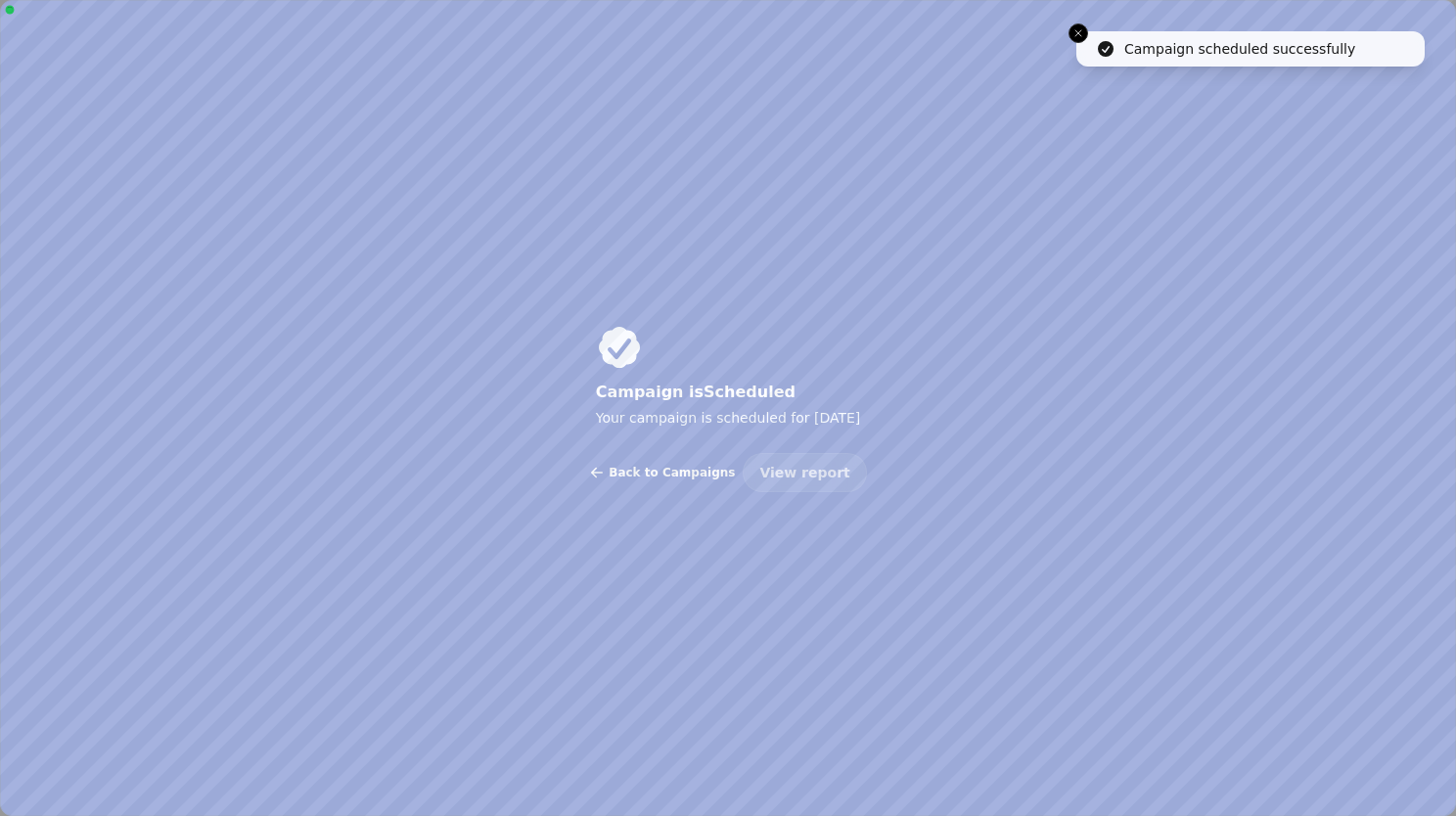
click at [631, 472] on span "Back to Campaigns" at bounding box center [671, 473] width 126 height 12
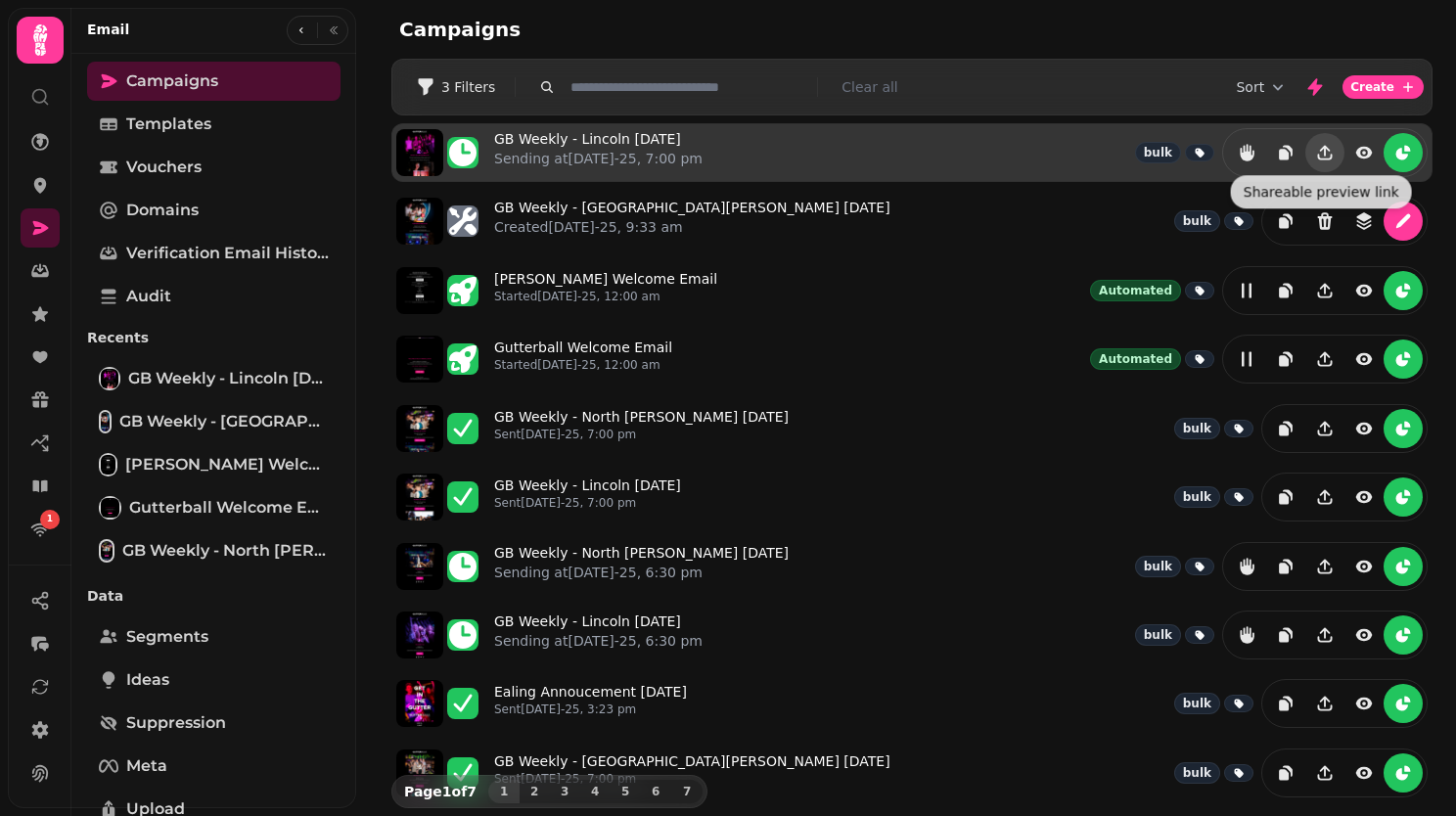
click at [1318, 154] on icon "Share campaign preview" at bounding box center [1325, 156] width 15 height 6
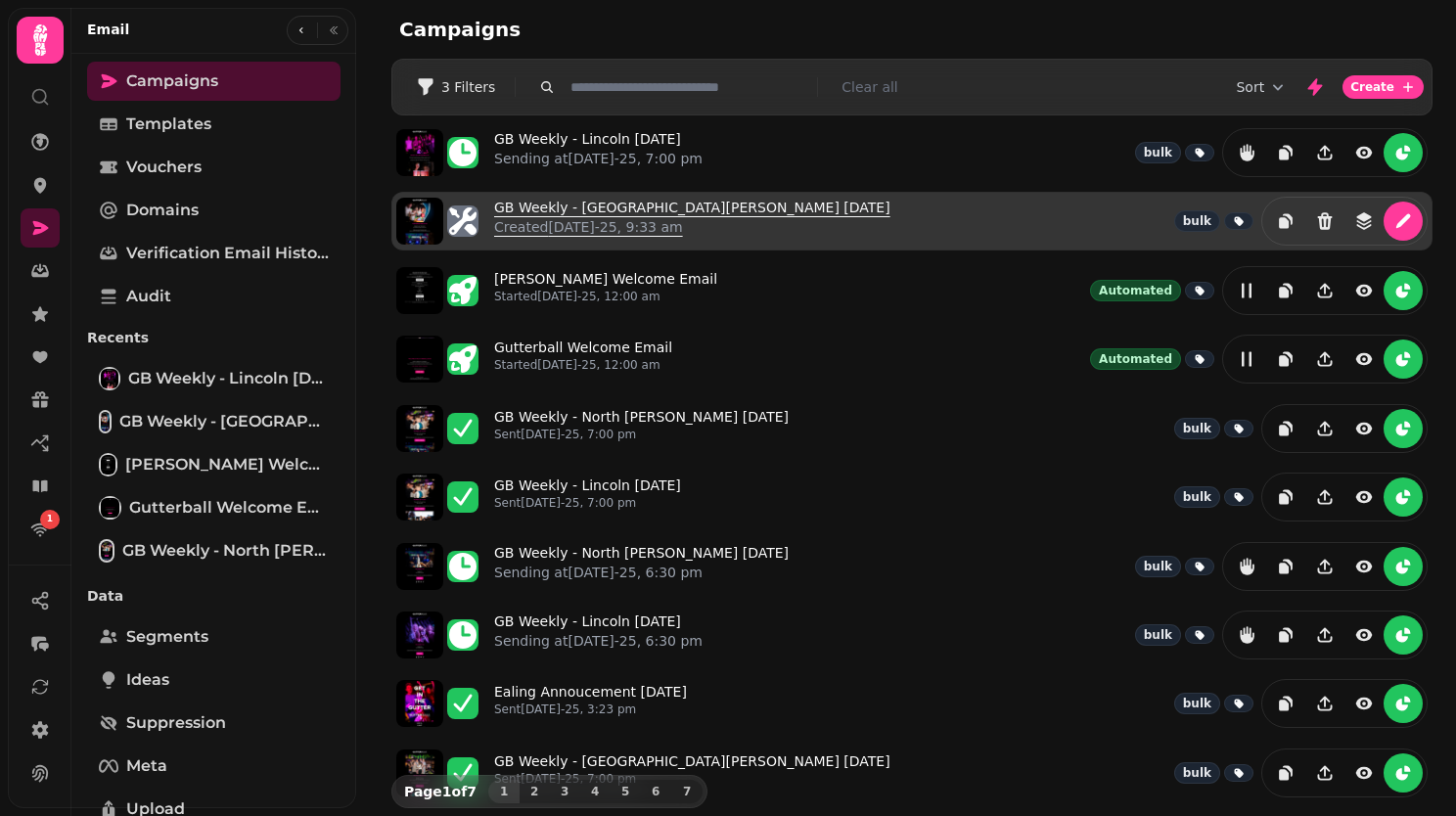
click at [689, 217] on p "Created 26th Aug-25, 9:33 am" at bounding box center [692, 227] width 396 height 20
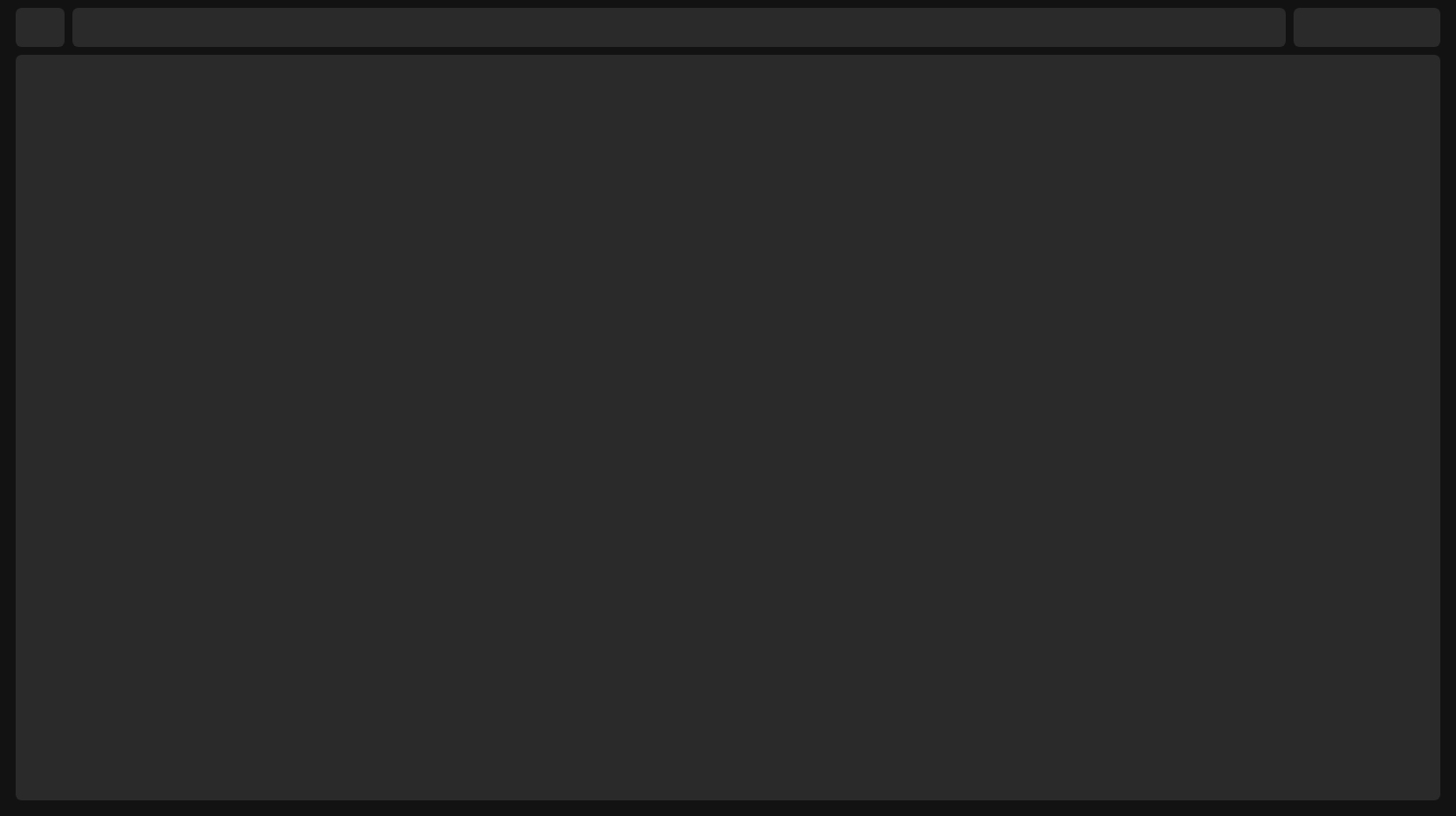
select select "**********"
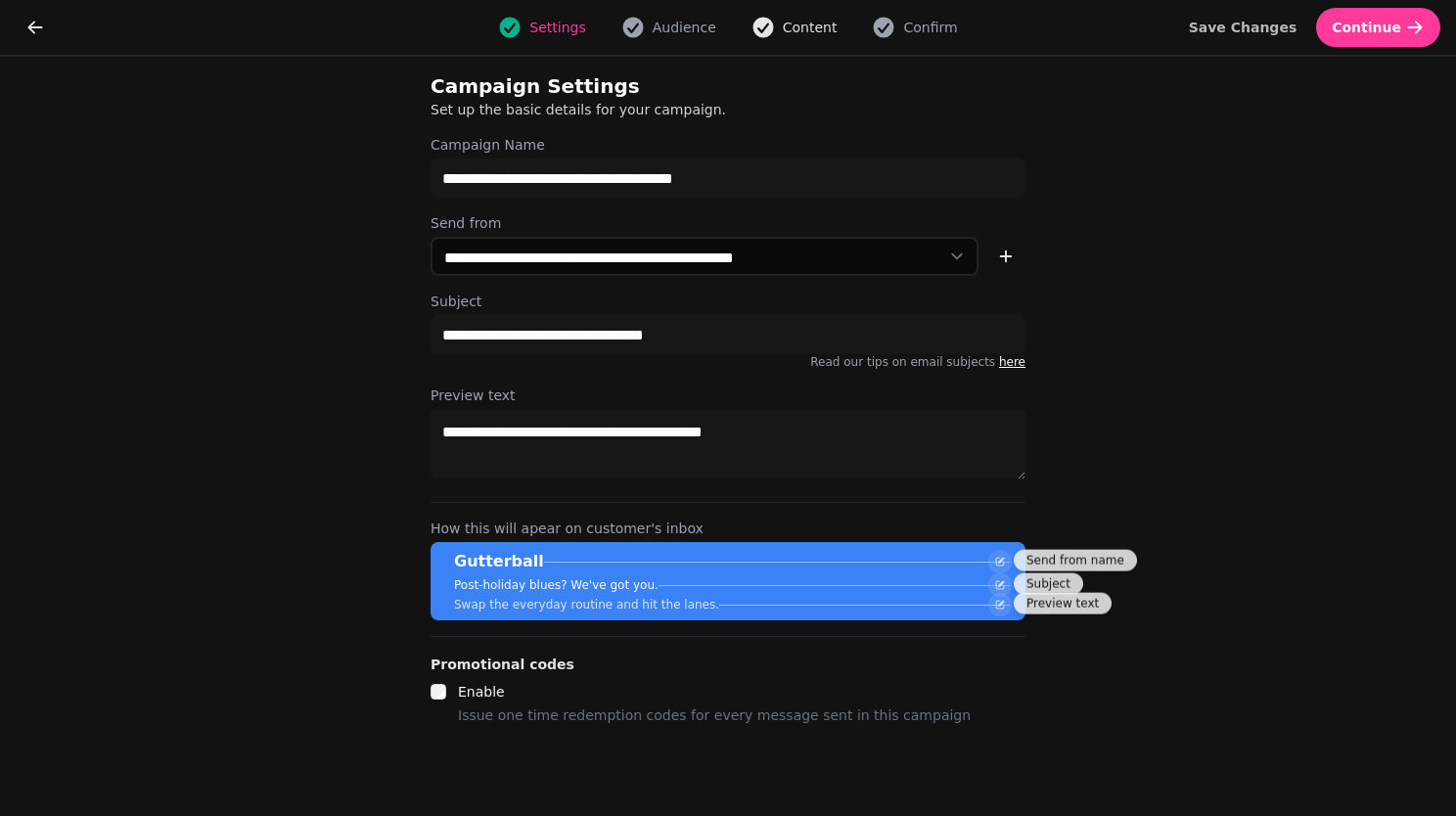
click at [794, 29] on span "Content" at bounding box center [810, 28] width 55 height 20
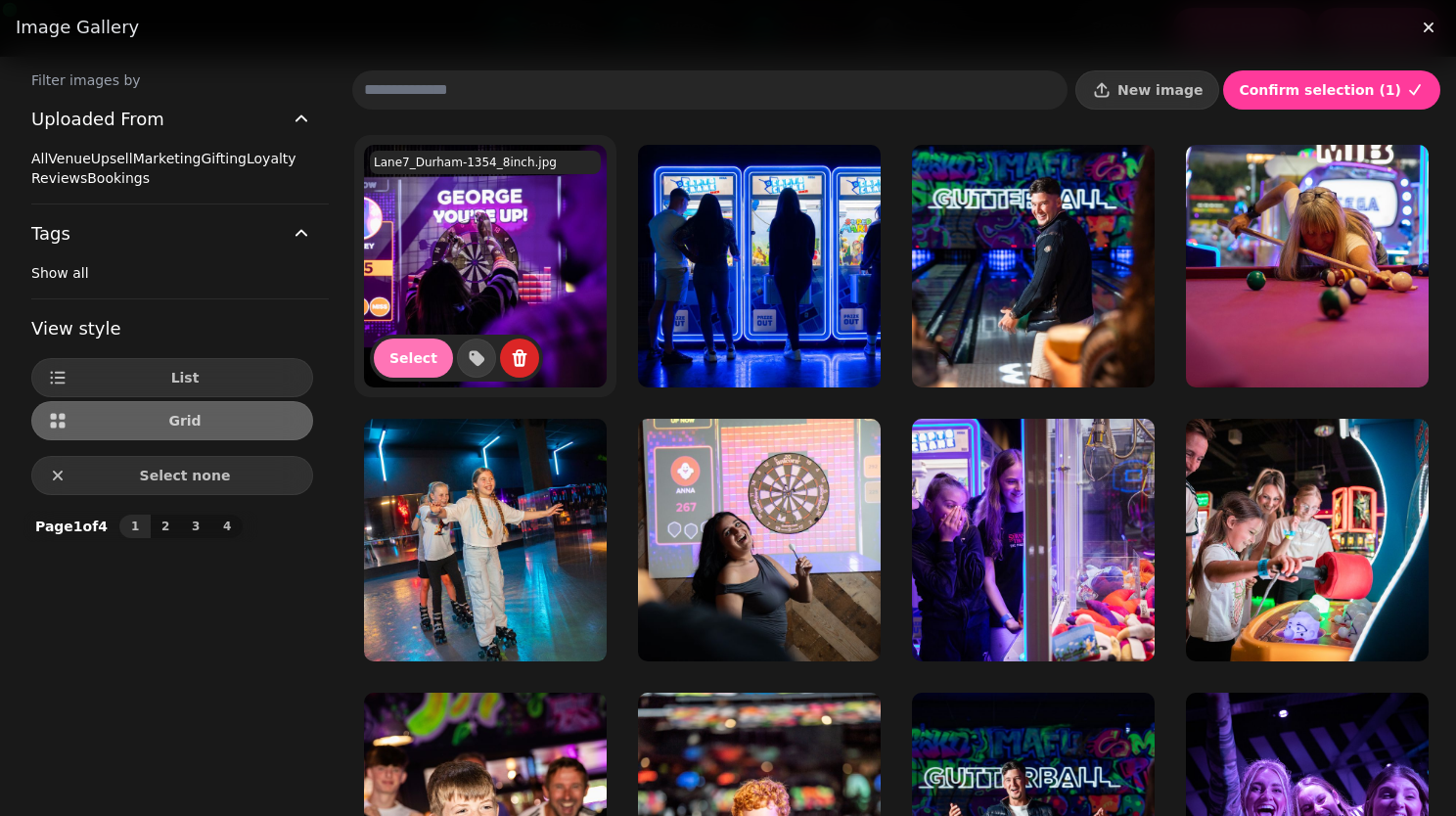
click at [413, 351] on span "Select" at bounding box center [413, 358] width 48 height 14
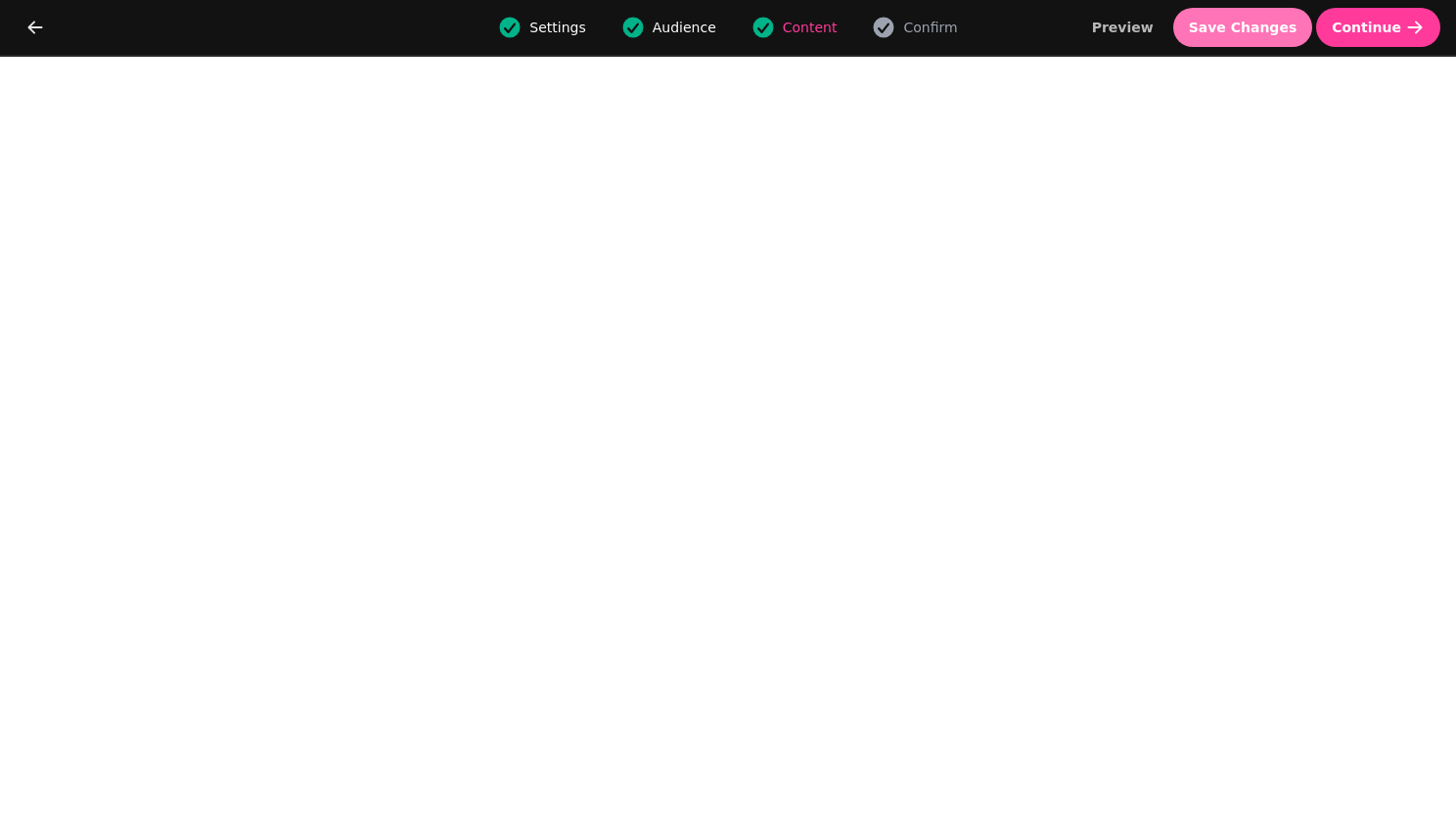
click at [1269, 31] on span "Save Changes" at bounding box center [1243, 28] width 108 height 14
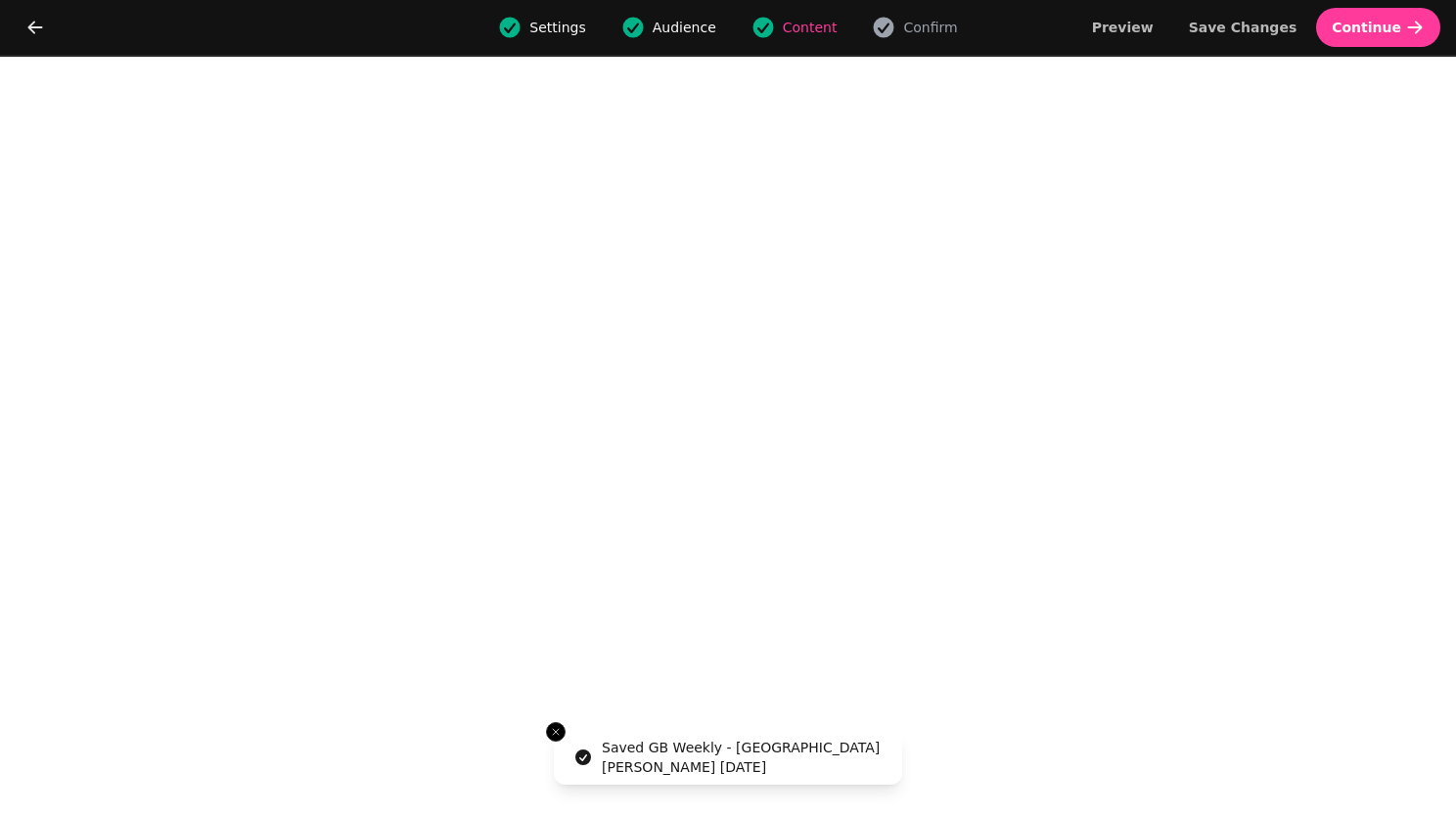
click at [555, 29] on span "Settings" at bounding box center [556, 28] width 56 height 20
select select "**********"
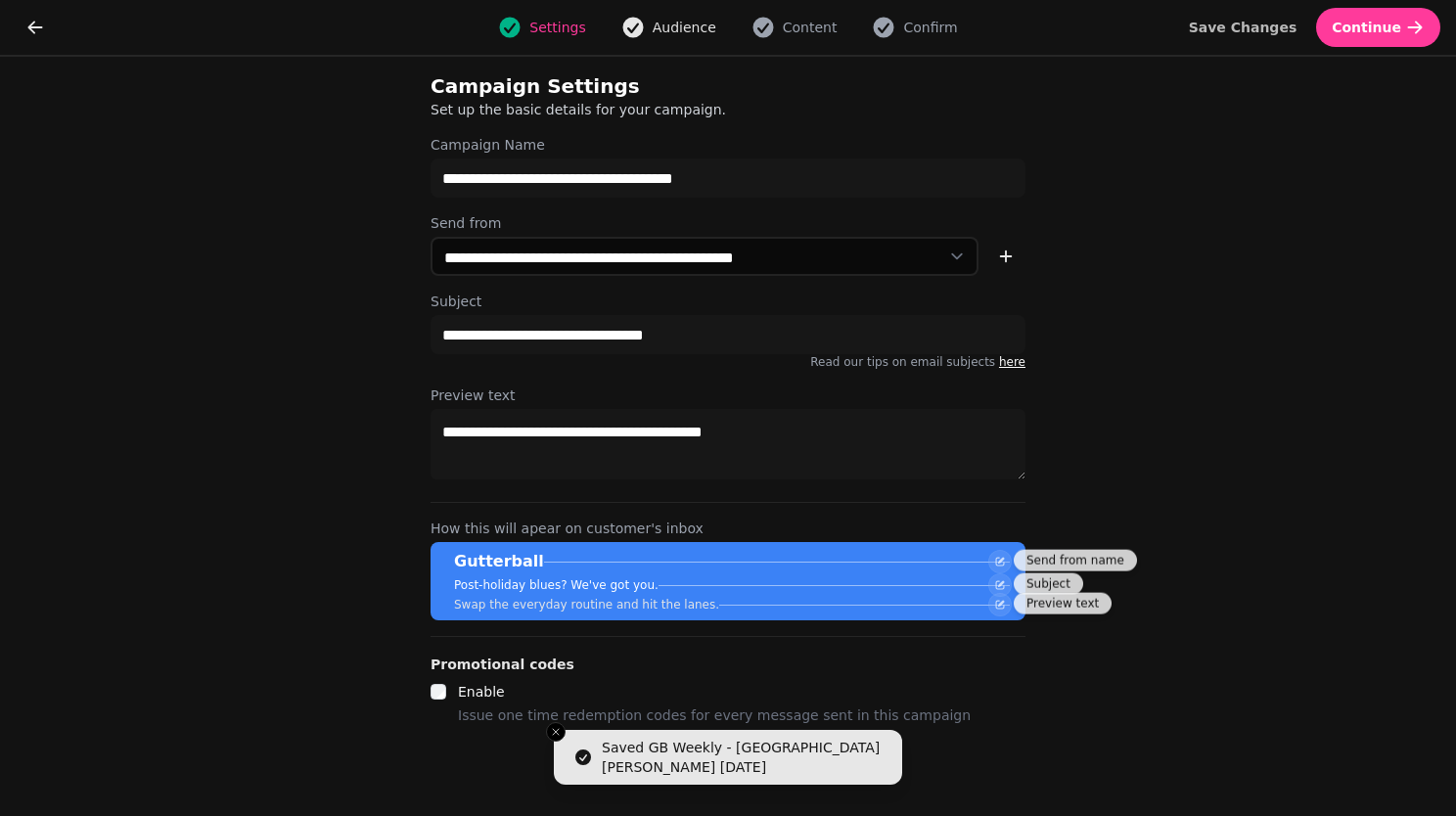
click at [680, 25] on span "Audience" at bounding box center [684, 28] width 64 height 20
select select "**********"
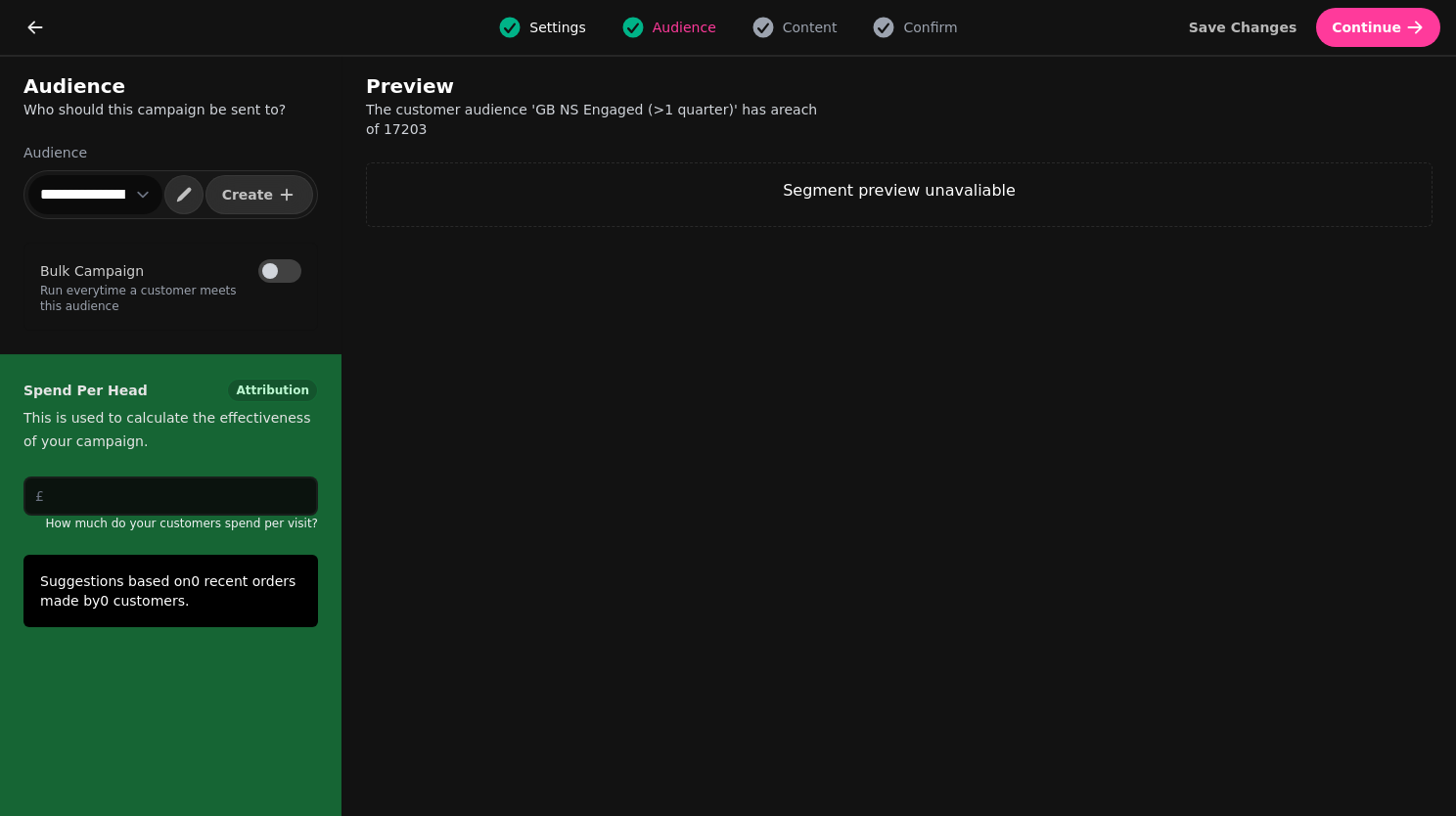
click at [567, 32] on span "Settings" at bounding box center [556, 28] width 56 height 20
select select "**********"
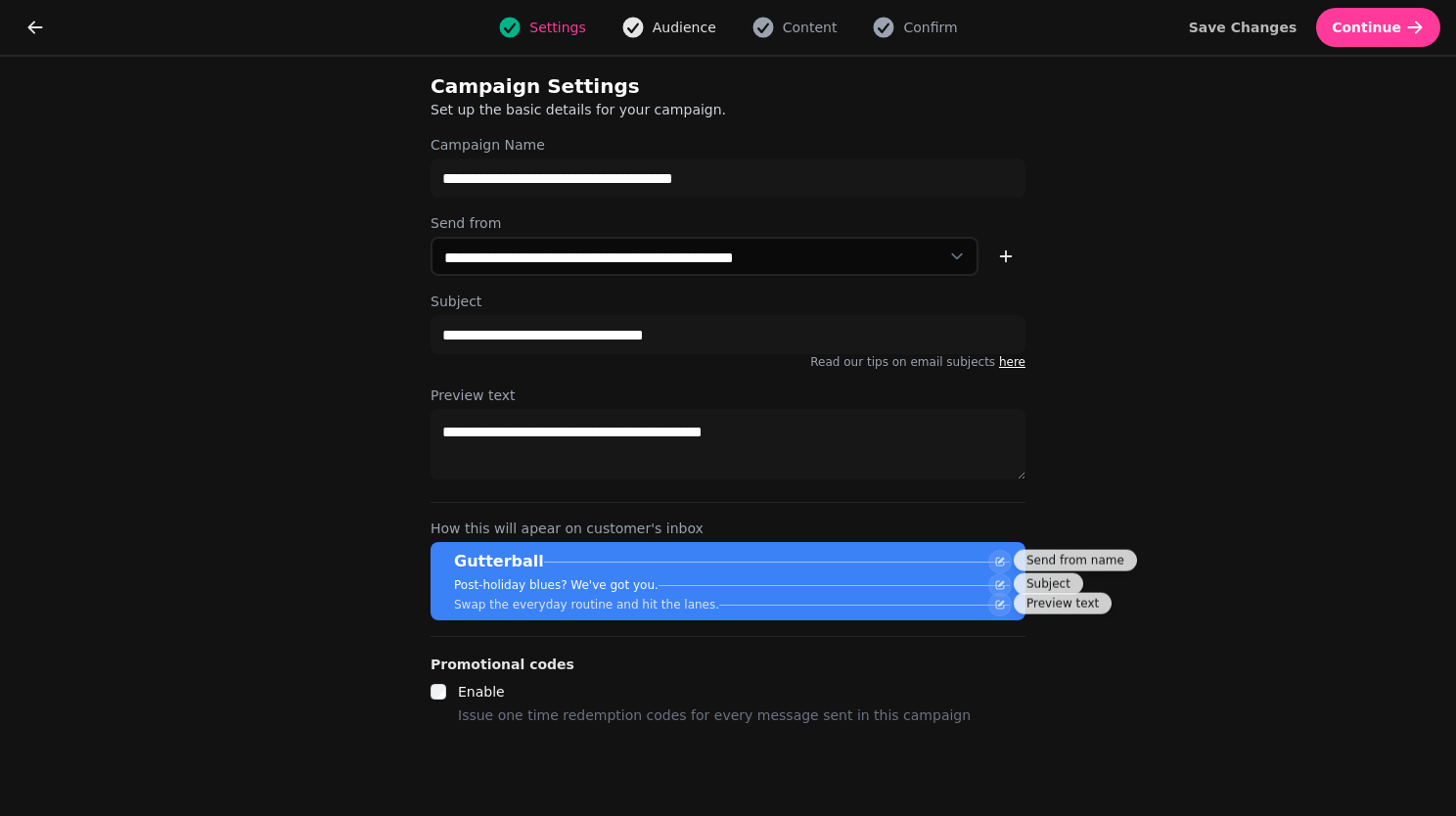
click at [681, 35] on span "Audience" at bounding box center [684, 28] width 64 height 20
select select "**********"
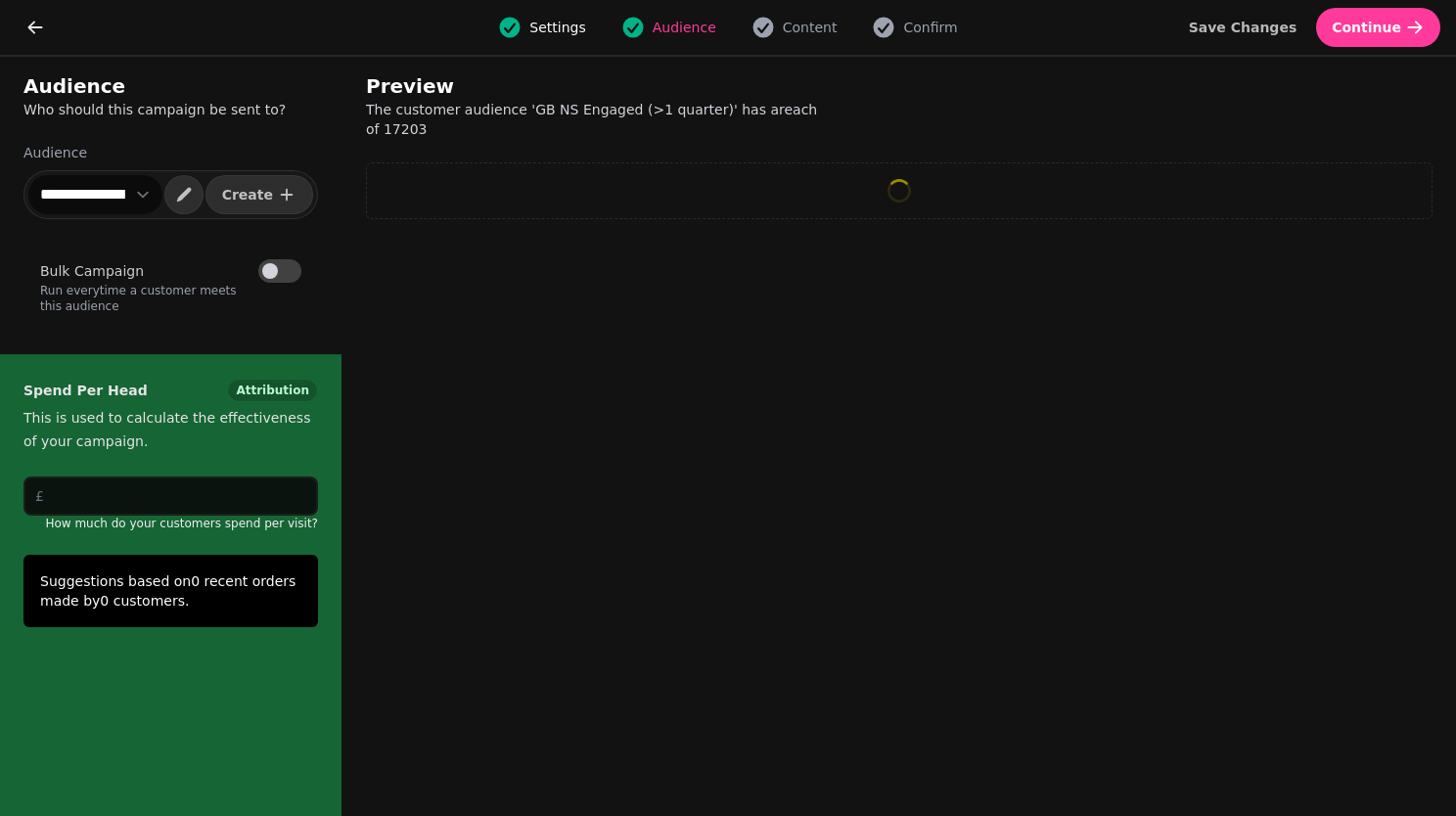
select select "**"
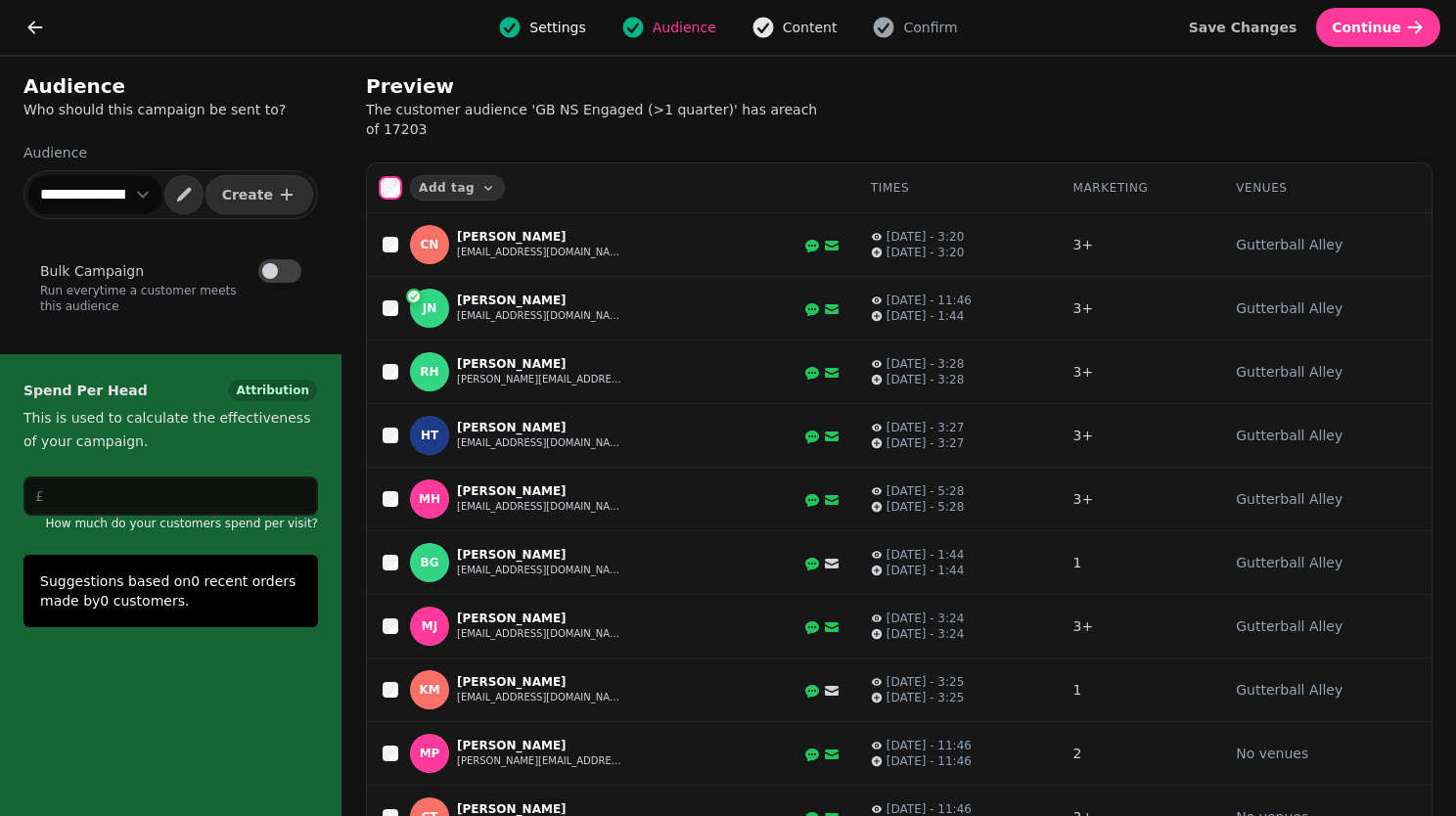
click at [803, 23] on span "Content" at bounding box center [810, 28] width 55 height 20
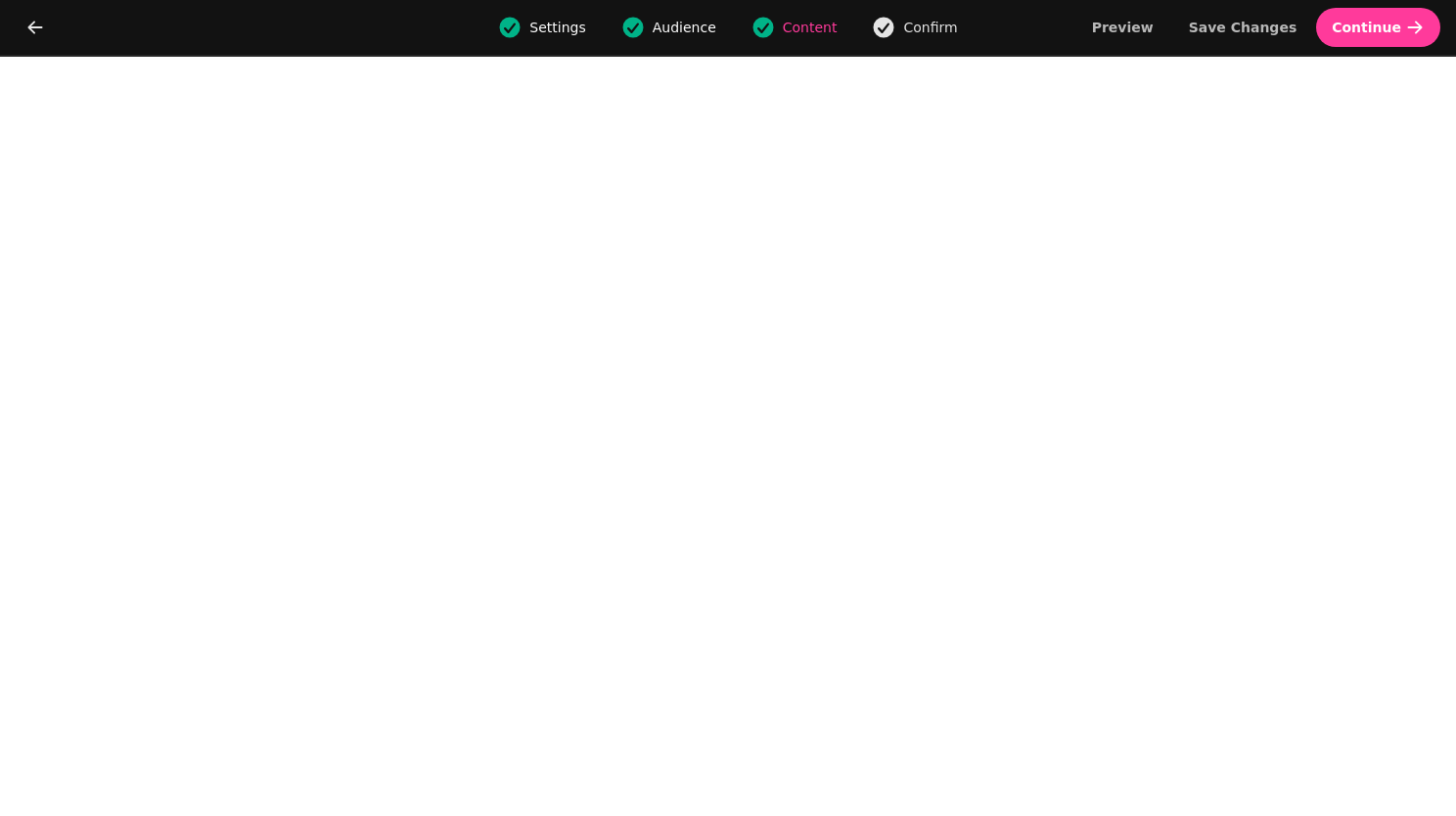
click at [922, 34] on span "Confirm" at bounding box center [930, 28] width 54 height 20
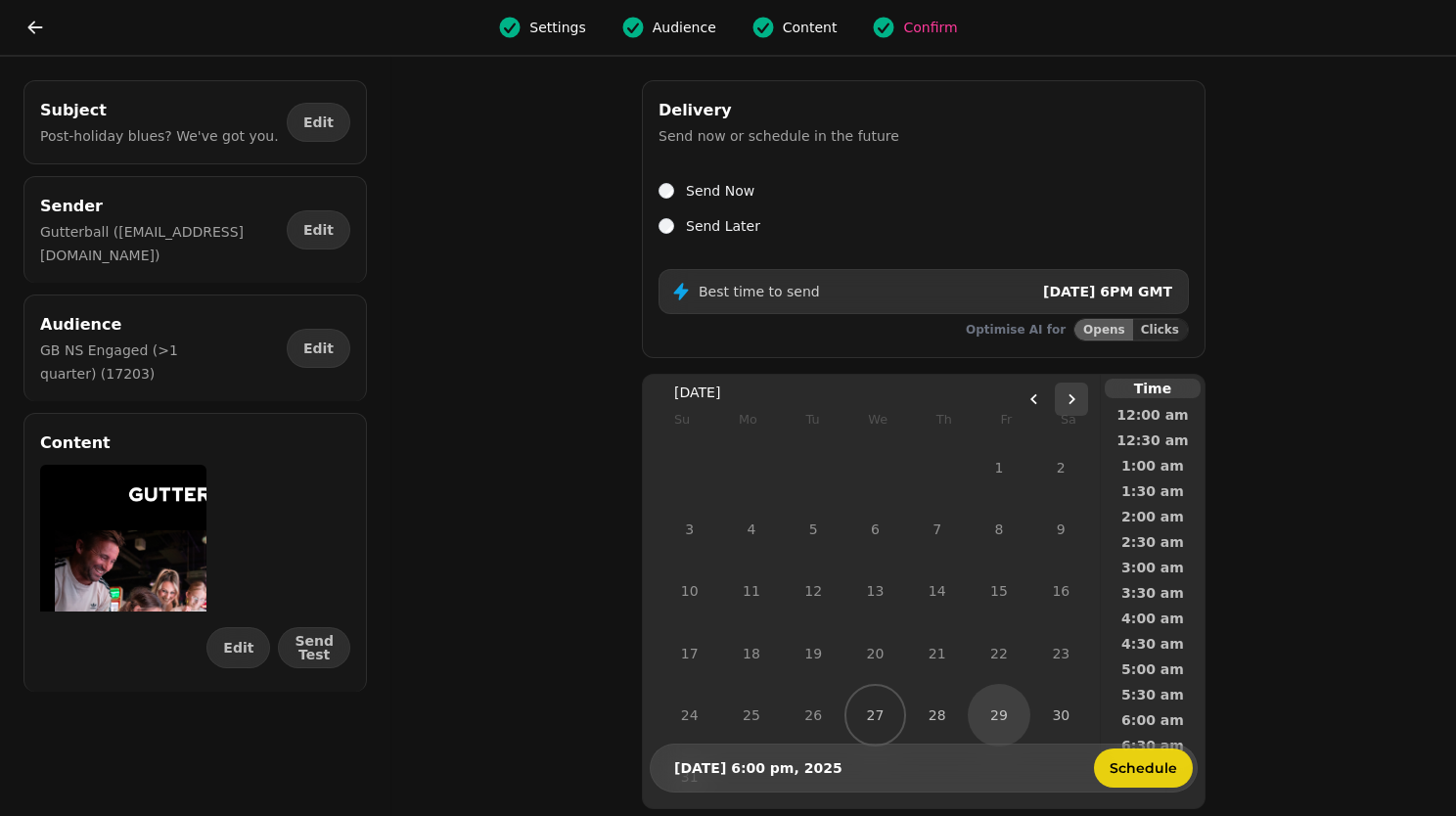
click at [1079, 393] on icon "Go to the Next Month" at bounding box center [1072, 399] width 16 height 16
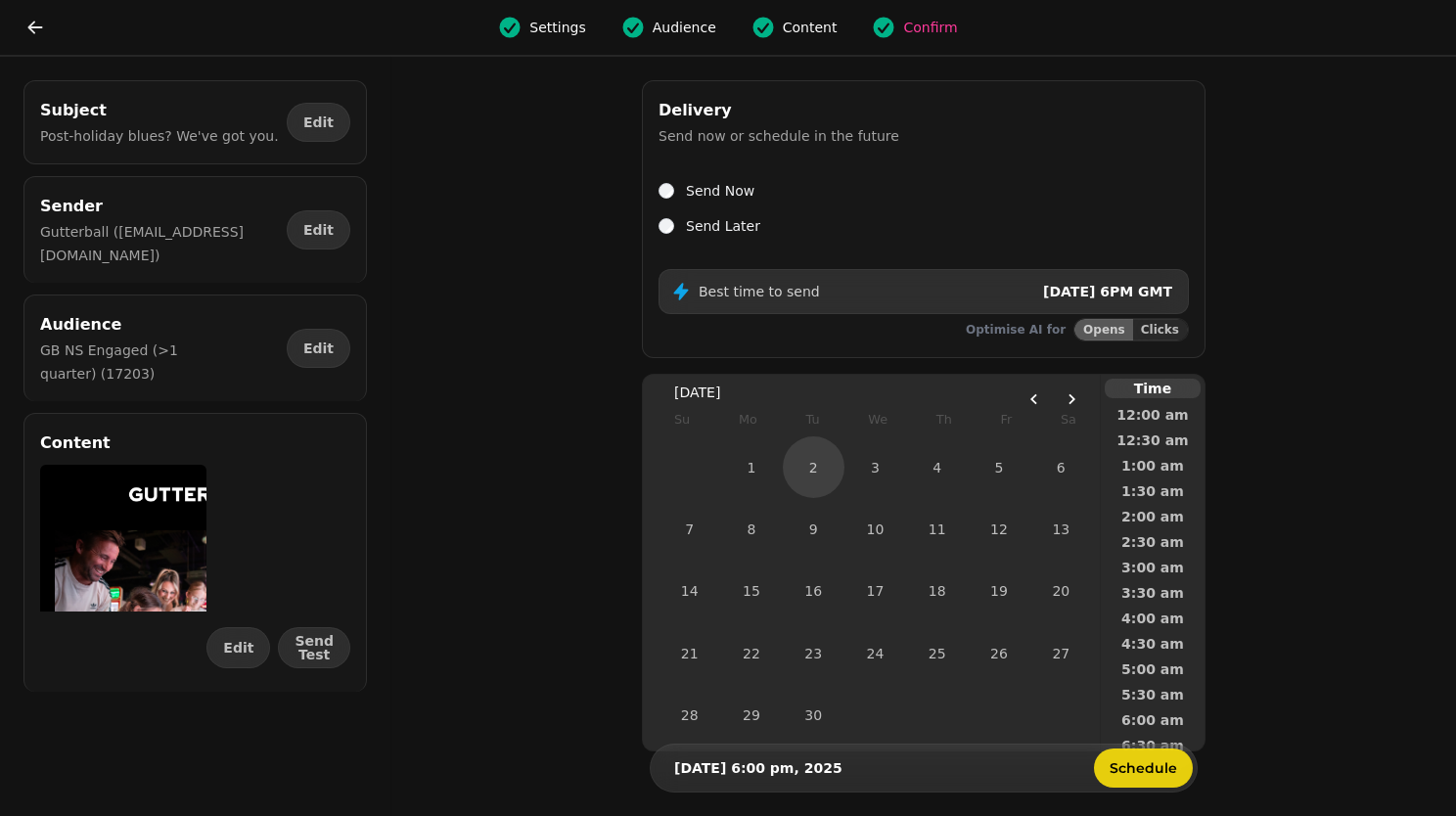
click at [812, 470] on button "2" at bounding box center [813, 467] width 62 height 62
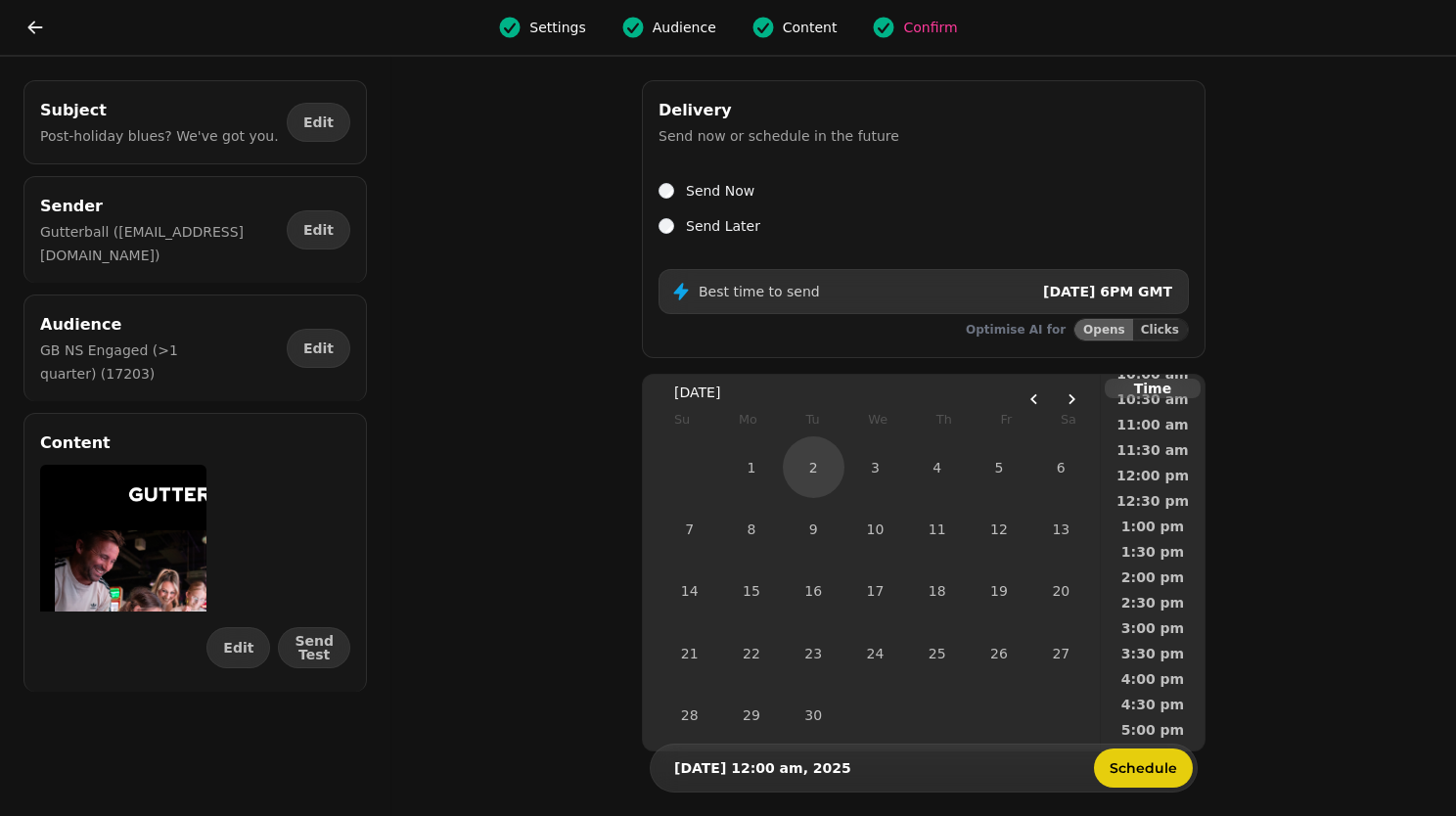
scroll to position [886, 0]
click at [1160, 503] on span "7:00 pm" at bounding box center [1153, 510] width 73 height 14
click at [1136, 765] on span "Schedule" at bounding box center [1143, 768] width 68 height 14
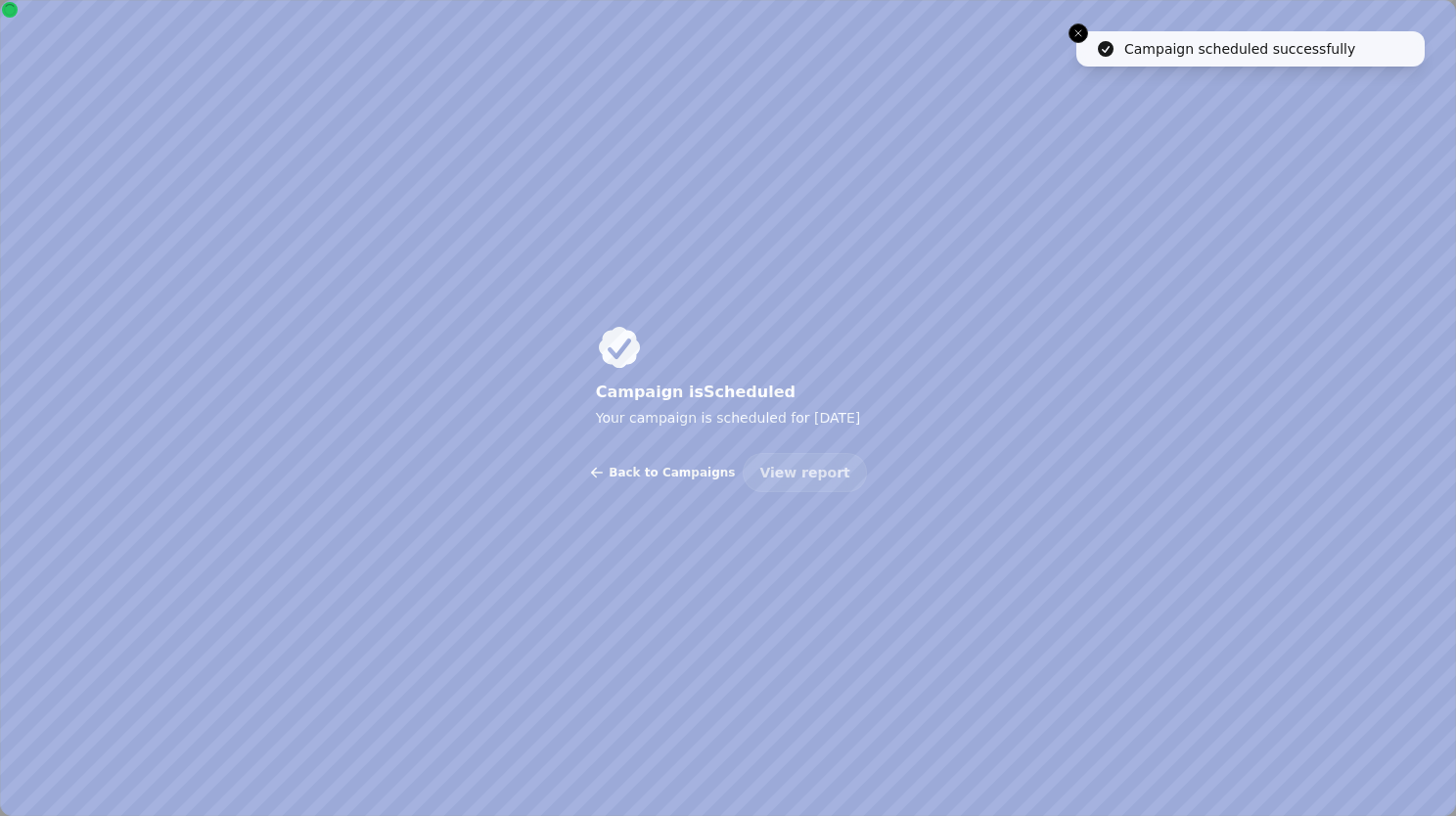
click at [638, 468] on span "Back to Campaigns" at bounding box center [671, 473] width 126 height 12
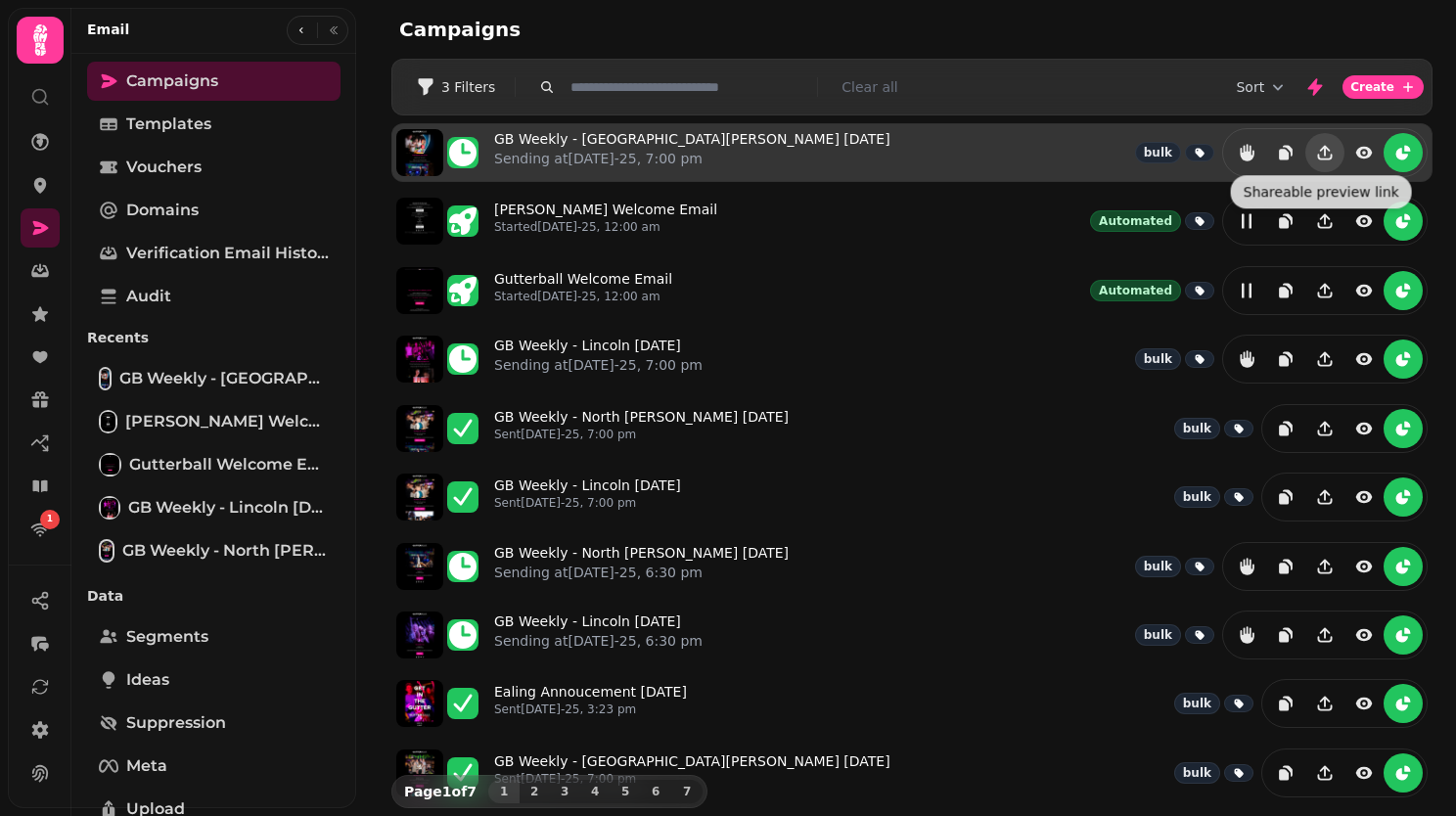
click at [1306, 148] on button "Share campaign preview" at bounding box center [1325, 152] width 39 height 39
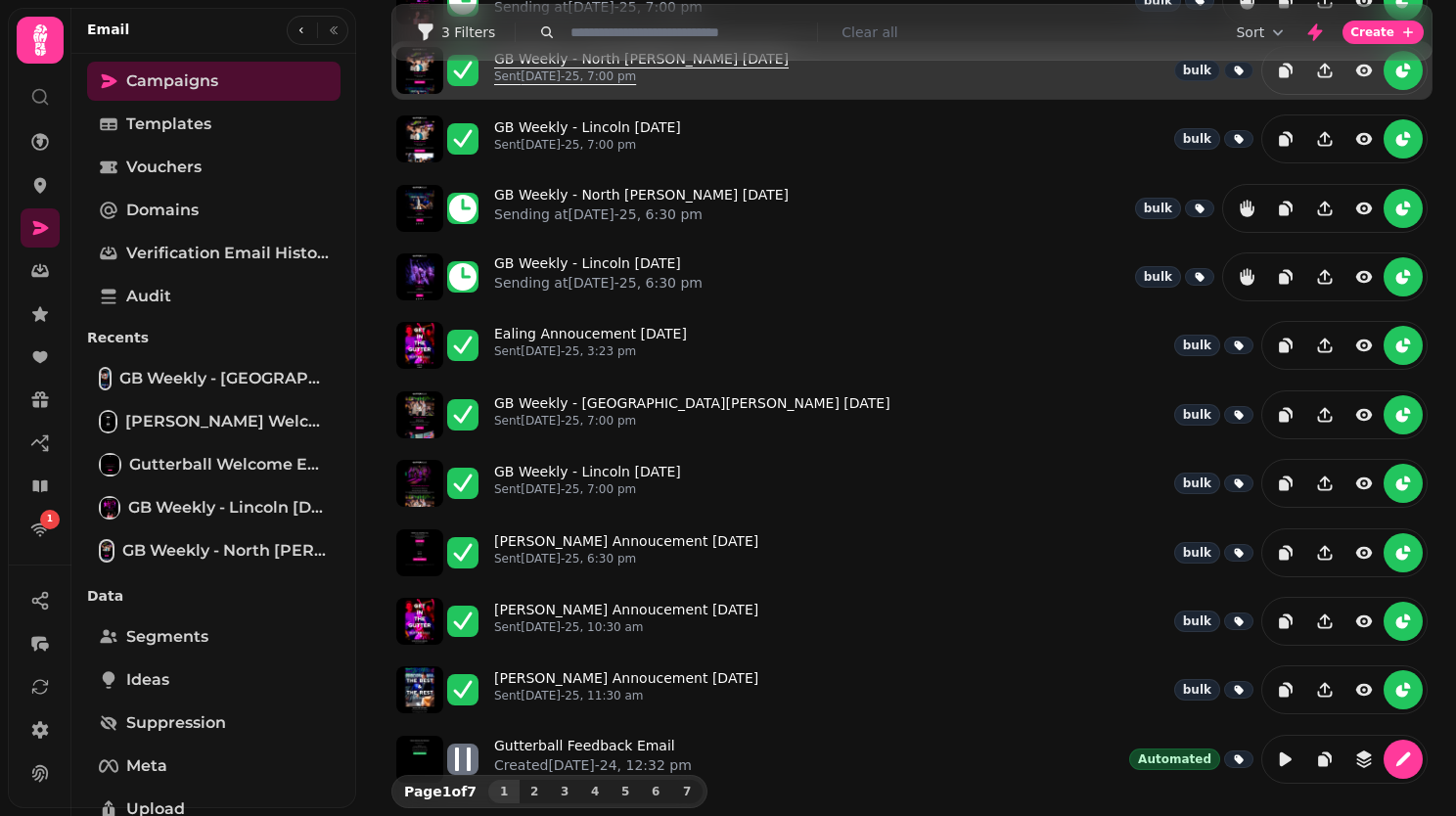
scroll to position [356, 0]
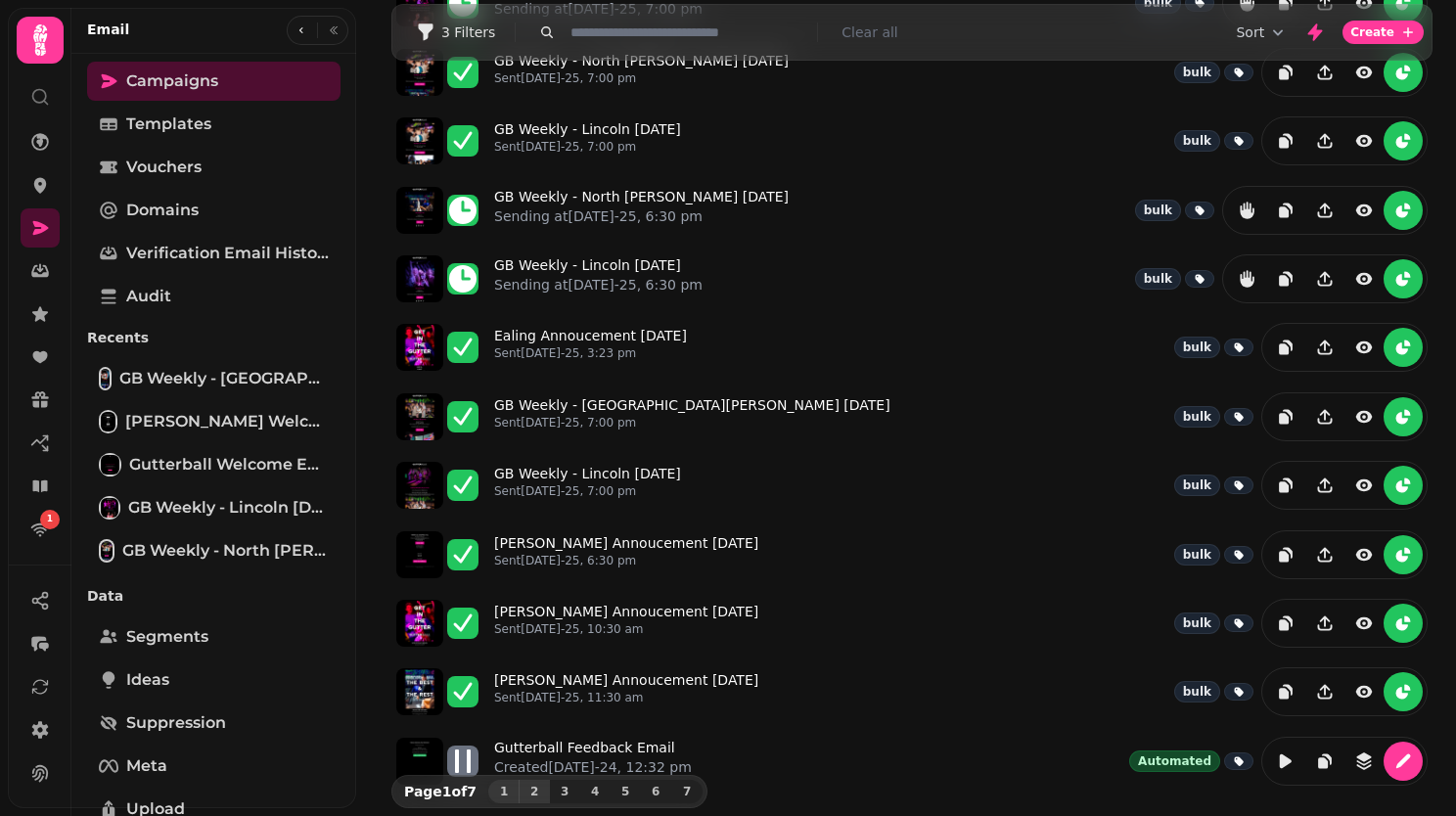
click at [528, 794] on span "2" at bounding box center [534, 791] width 16 height 12
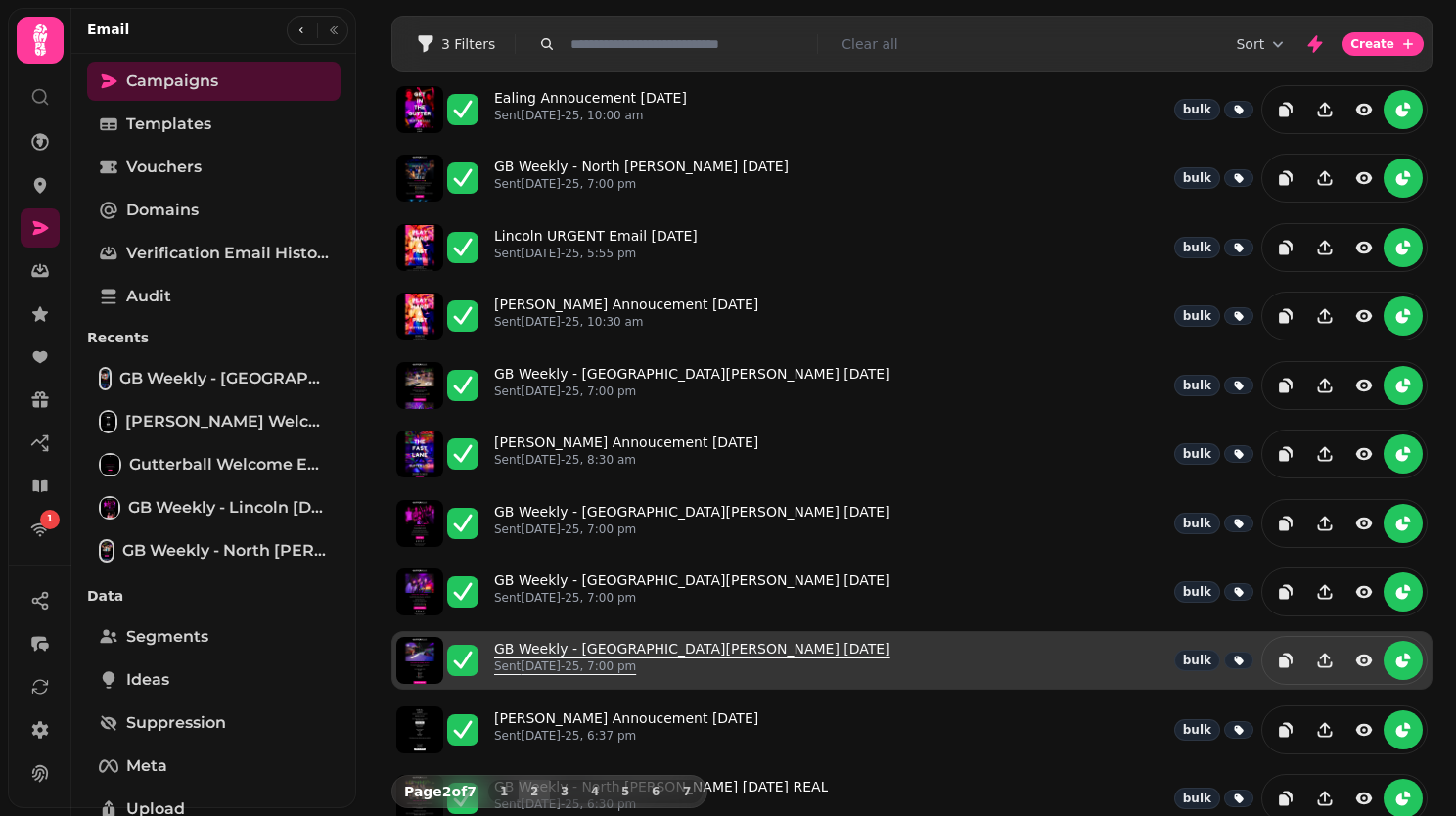
scroll to position [0, 0]
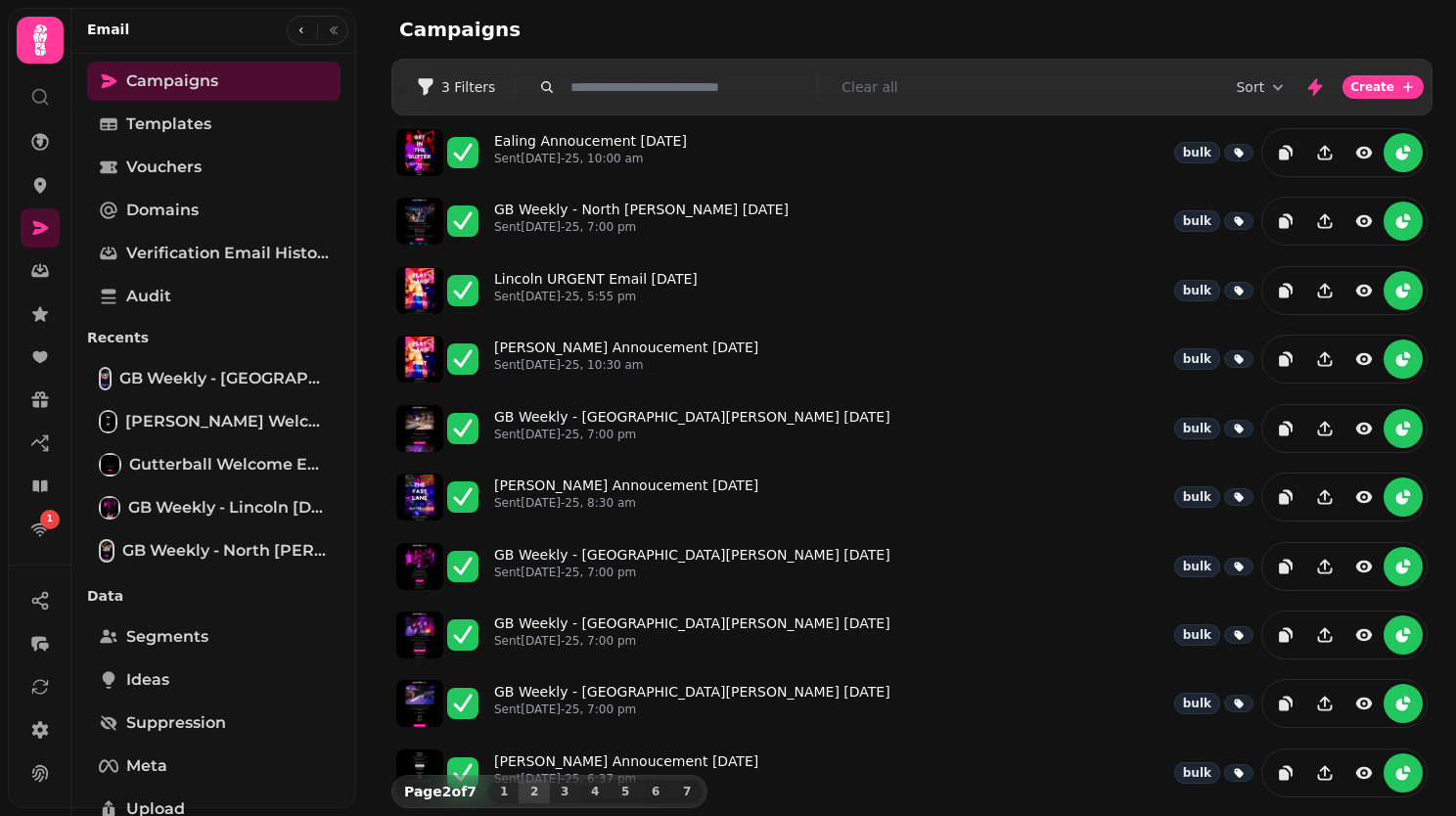
click at [669, 86] on input "text" at bounding box center [687, 87] width 251 height 20
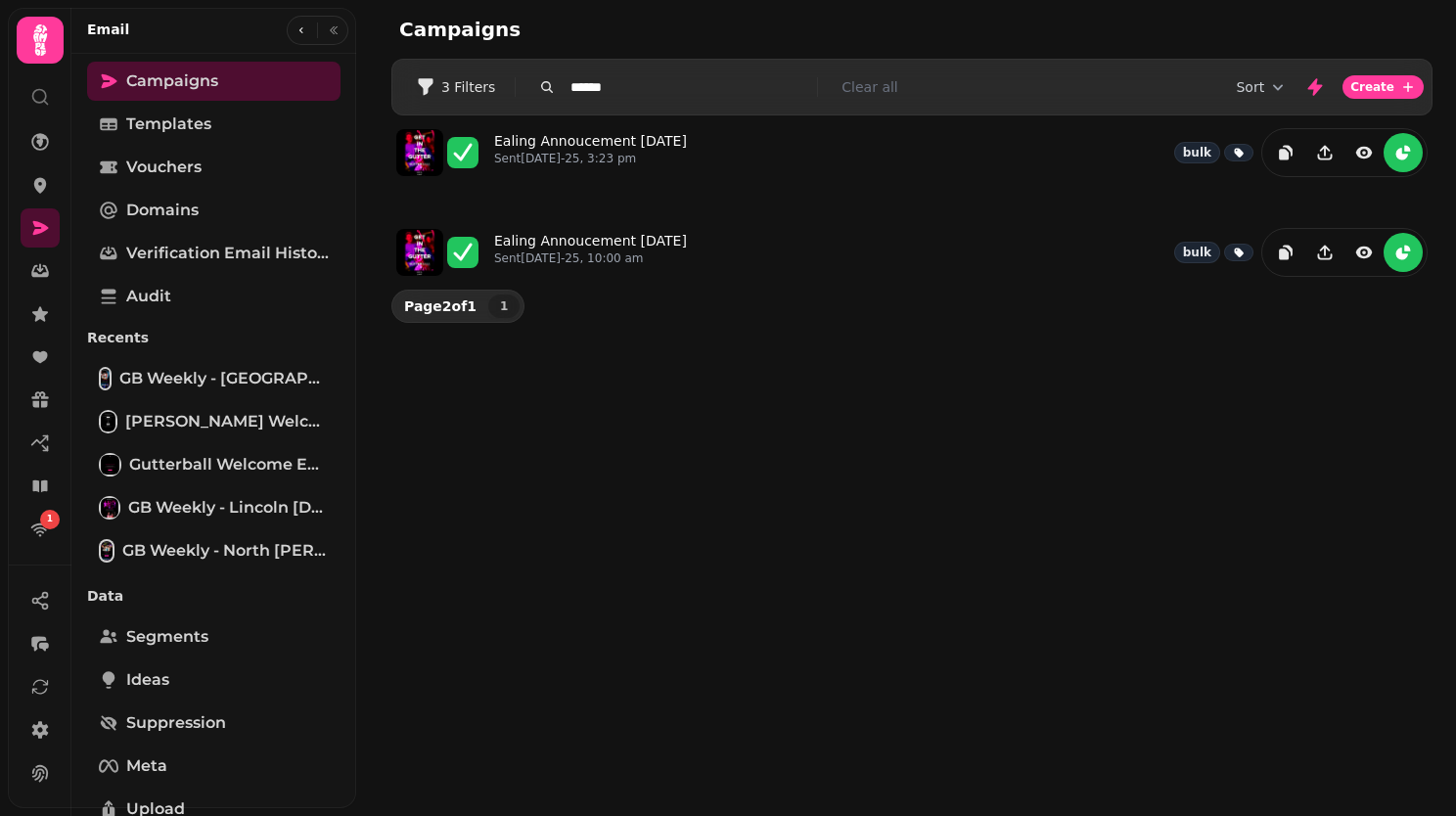
click at [594, 87] on input "******" at bounding box center [687, 87] width 251 height 20
type input "******"
